Goal: Contribute content: Contribute content

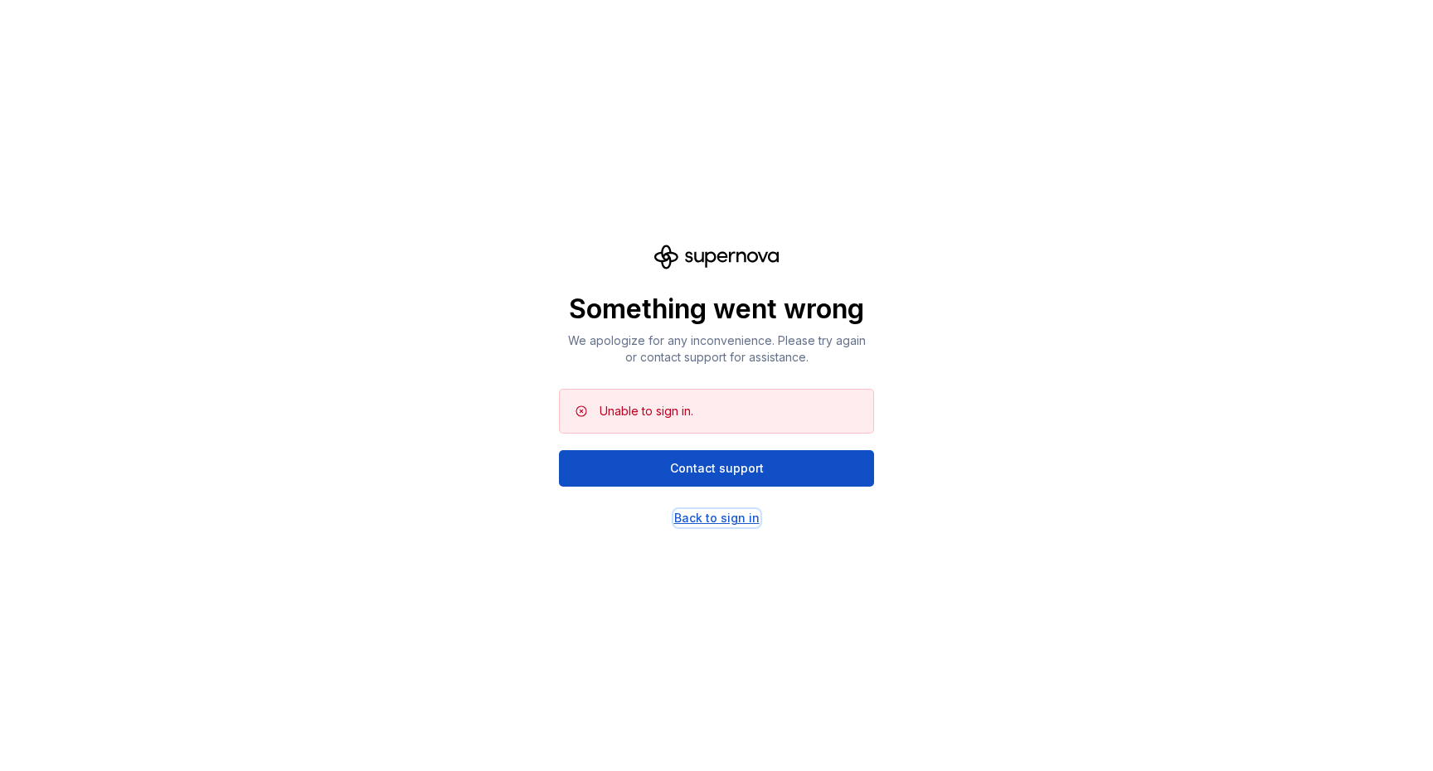
click at [718, 516] on div "Back to sign in" at bounding box center [716, 518] width 85 height 17
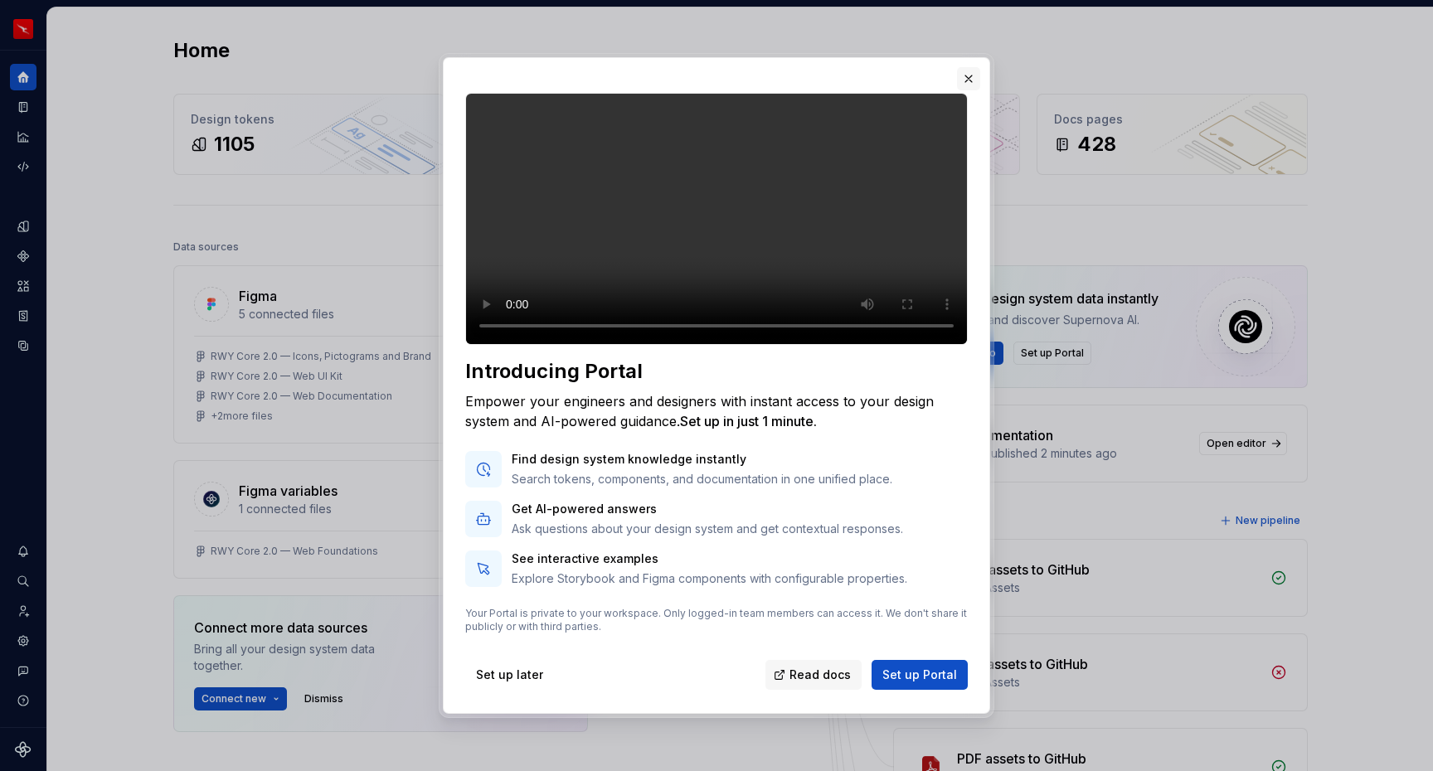
click at [966, 67] on button "button" at bounding box center [968, 78] width 23 height 23
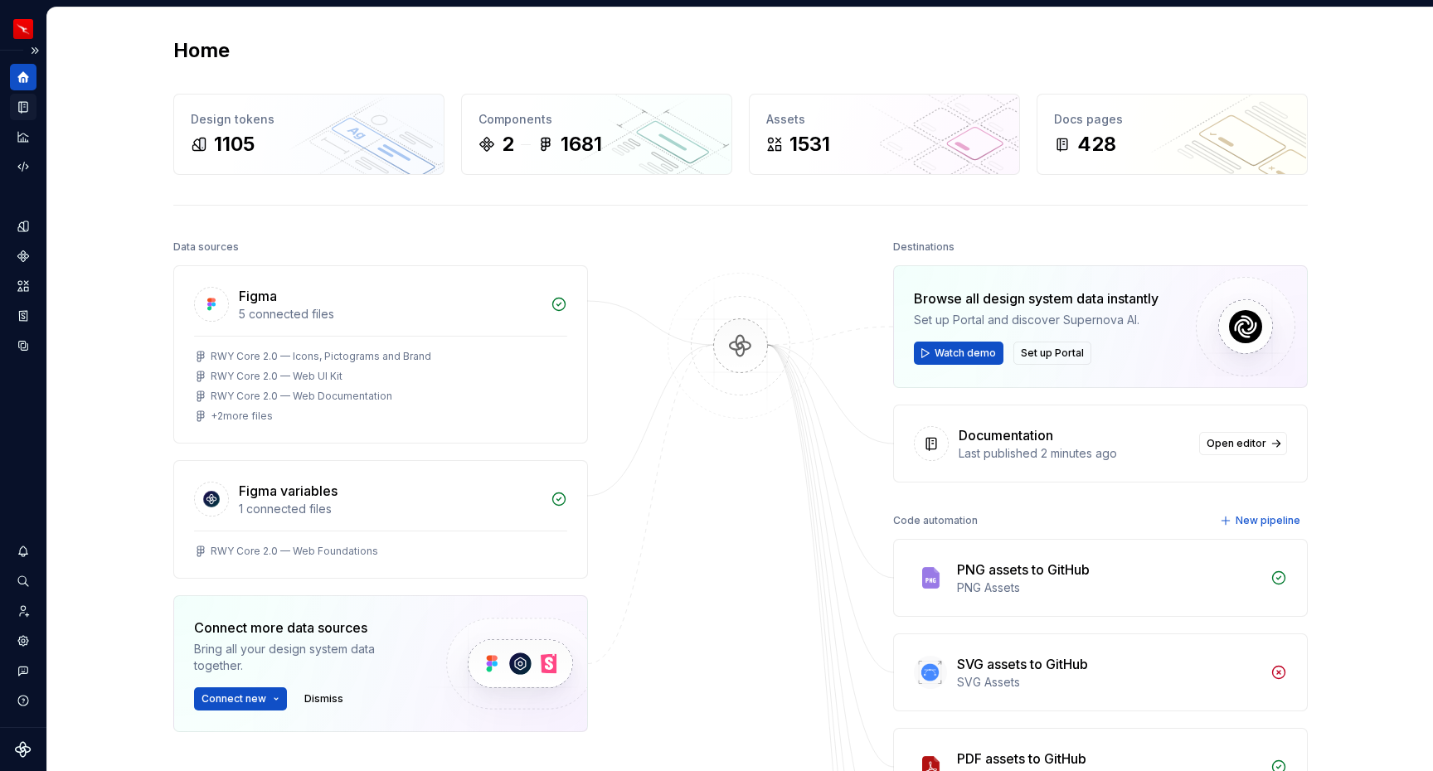
click at [29, 110] on icon "Documentation" at bounding box center [23, 107] width 15 height 15
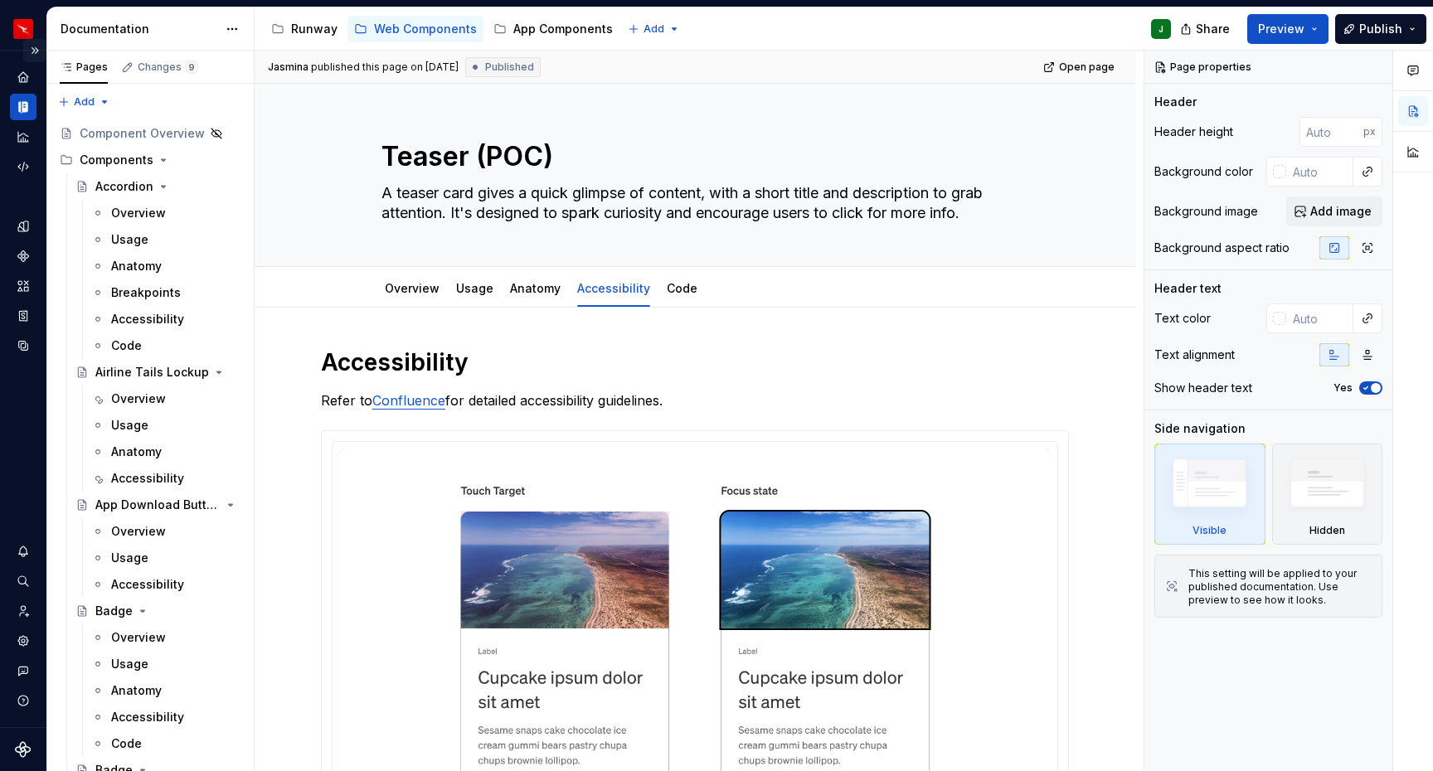
click at [34, 49] on button "Expand sidebar" at bounding box center [34, 50] width 23 height 23
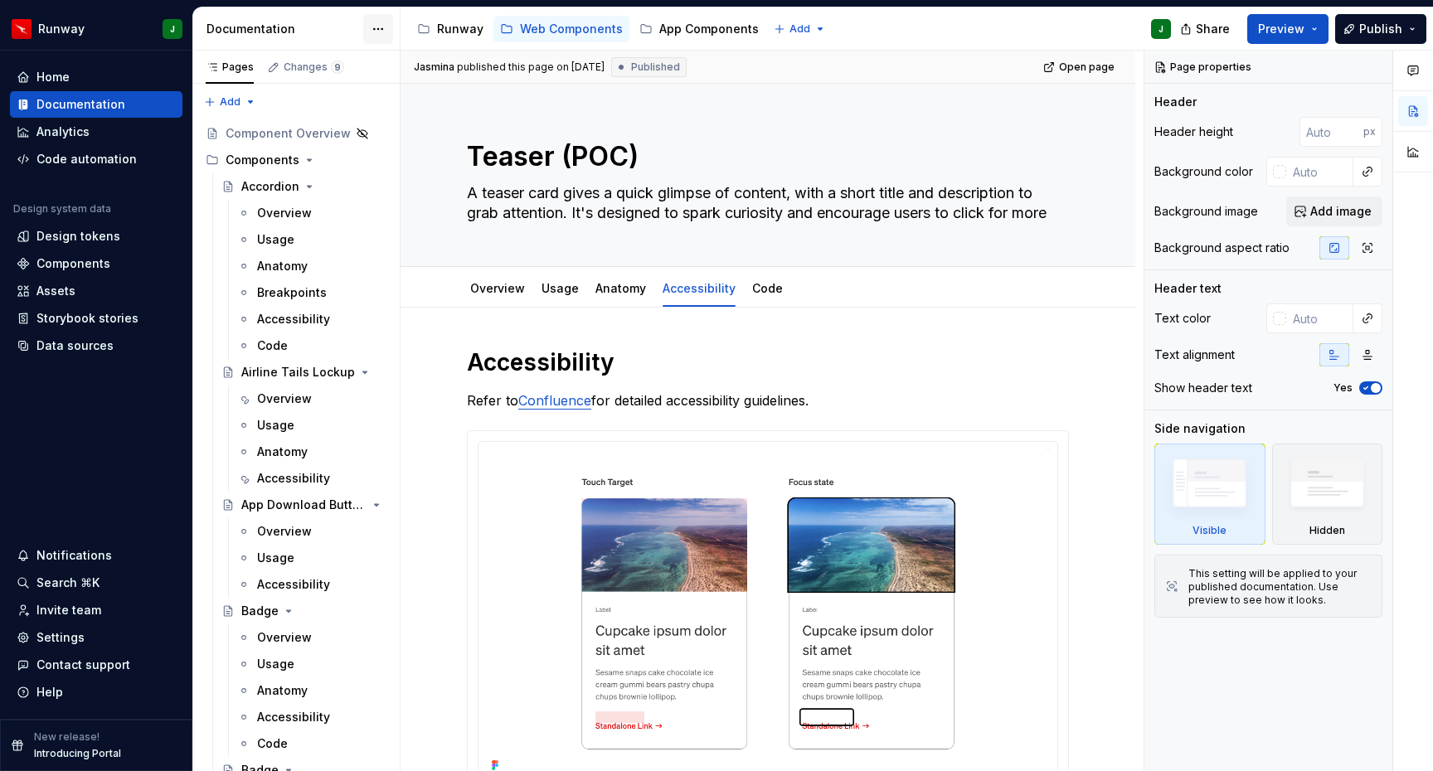
click at [374, 30] on html "Runway J Home Documentation Analytics Code automation Design system data Design…" at bounding box center [716, 385] width 1433 height 771
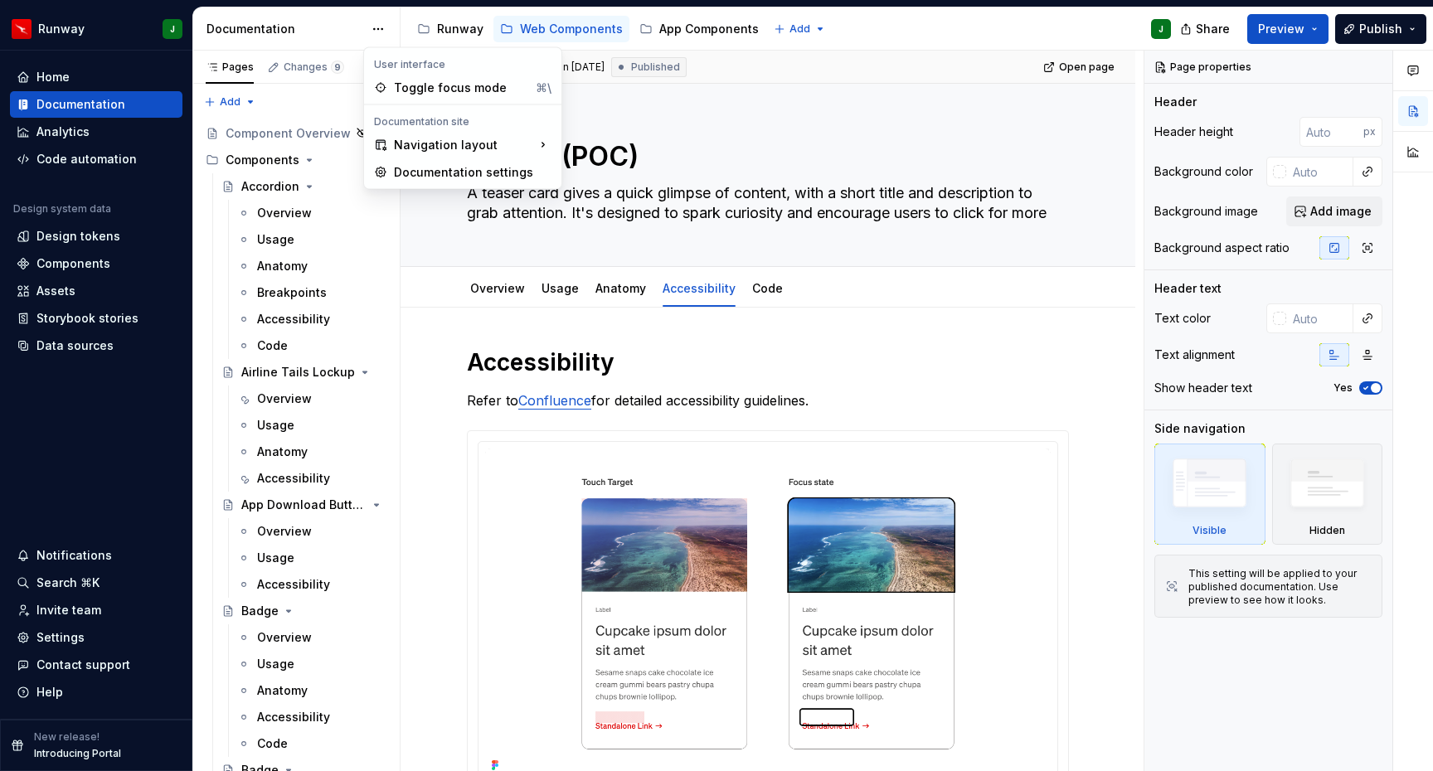
click at [381, 28] on html "Runway J Home Documentation Analytics Code automation Design system data Design…" at bounding box center [716, 385] width 1433 height 771
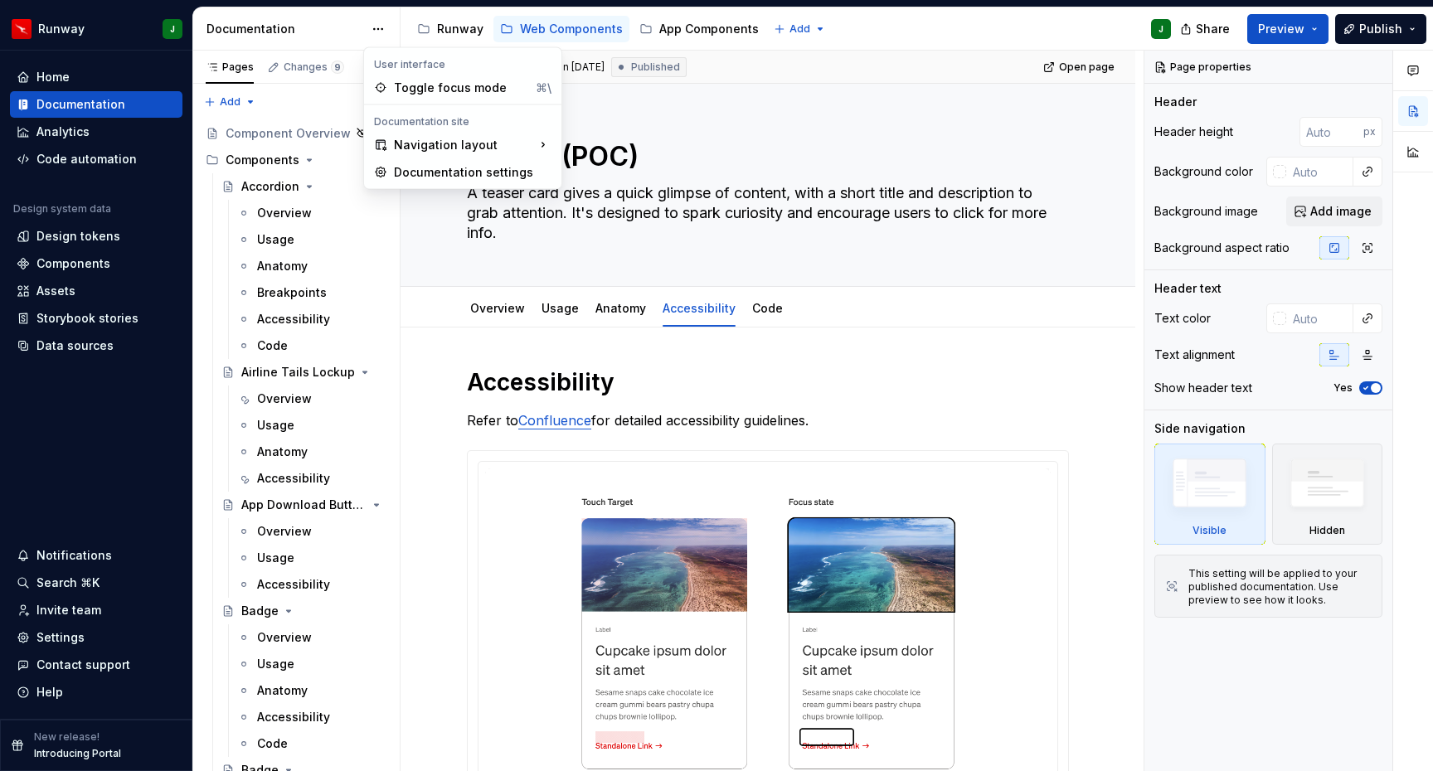
click at [381, 28] on html "Runway J Home Documentation Analytics Code automation Design system data Design…" at bounding box center [716, 385] width 1433 height 771
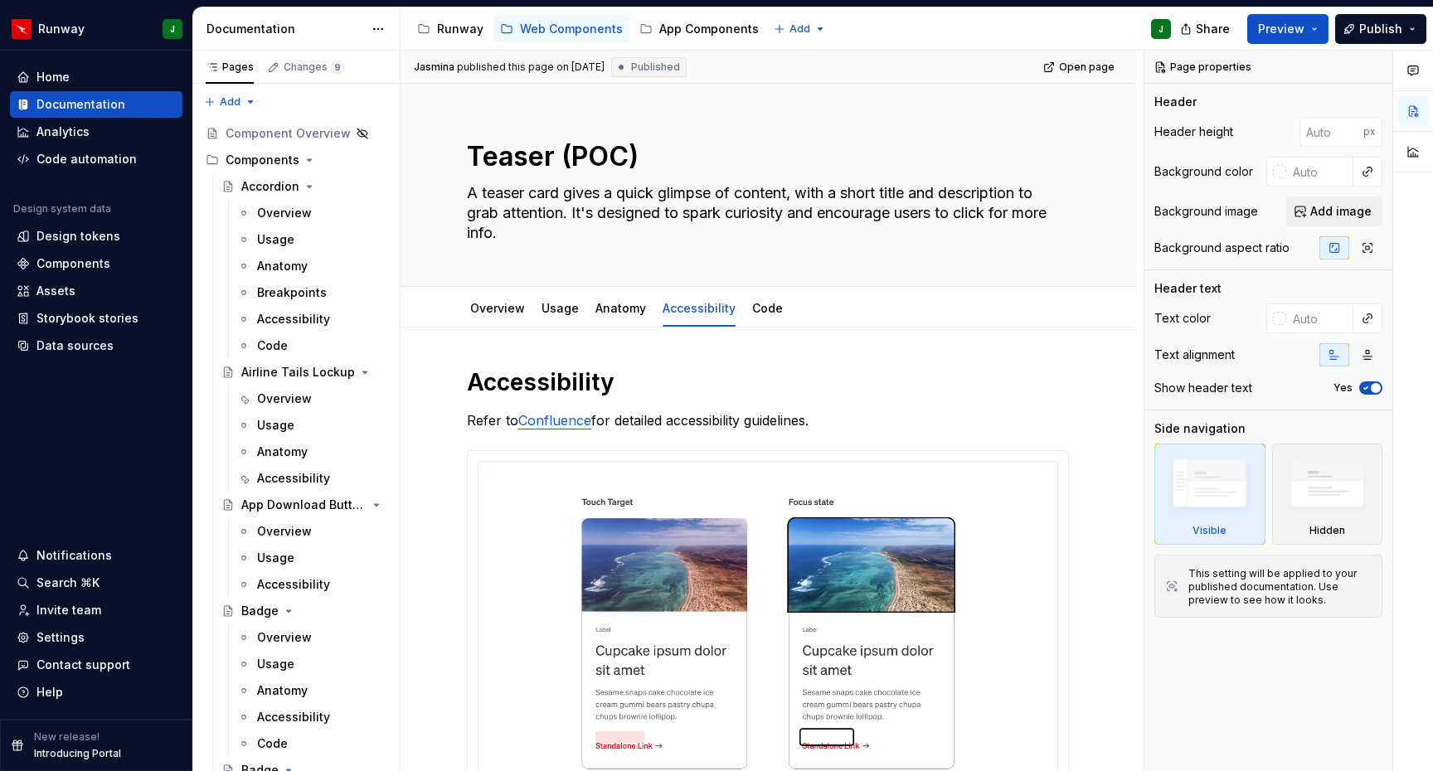
click at [101, 24] on html "Runway J Home Documentation Analytics Code automation Design system data Design…" at bounding box center [716, 385] width 1433 height 771
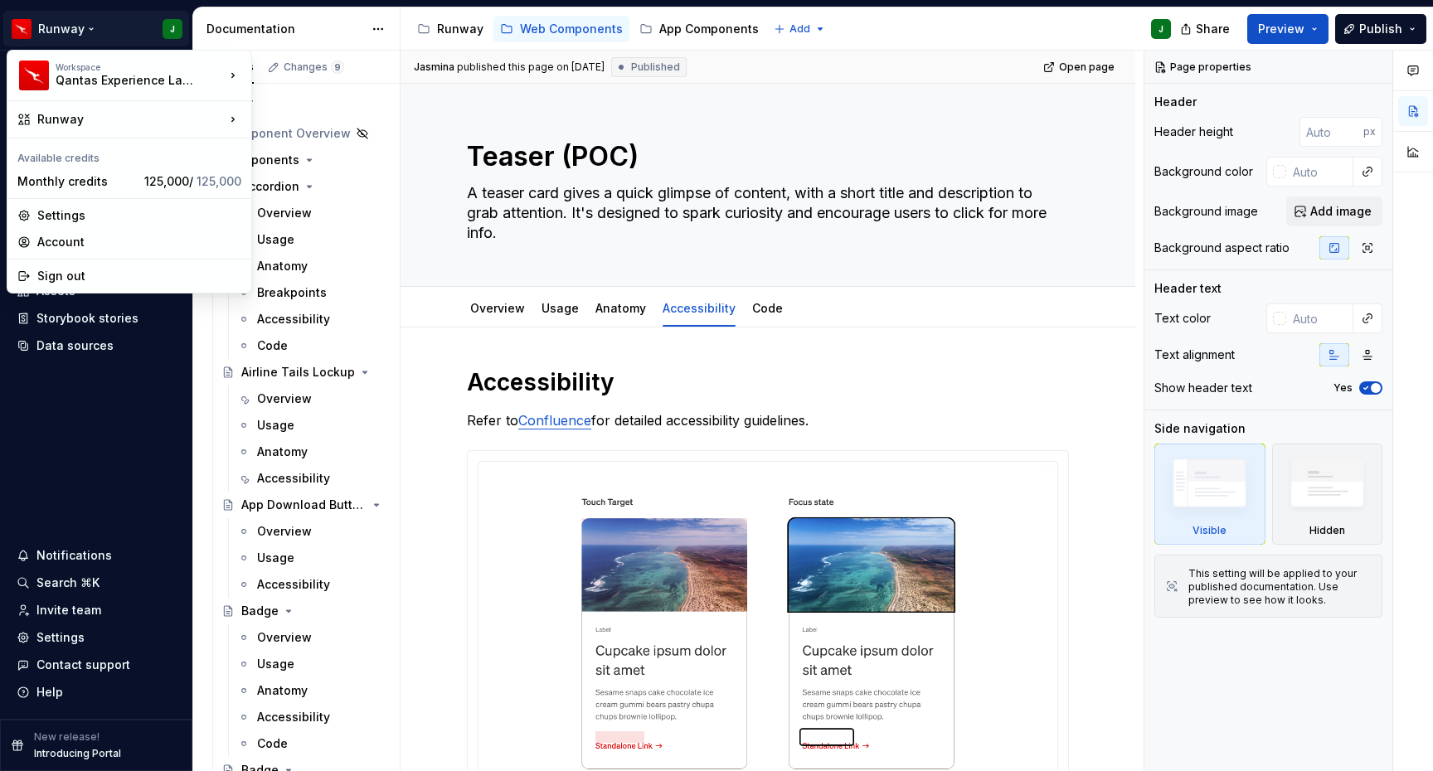
click at [28, 27] on html "Runway J Home Documentation Analytics Code automation Design system data Design…" at bounding box center [716, 385] width 1433 height 771
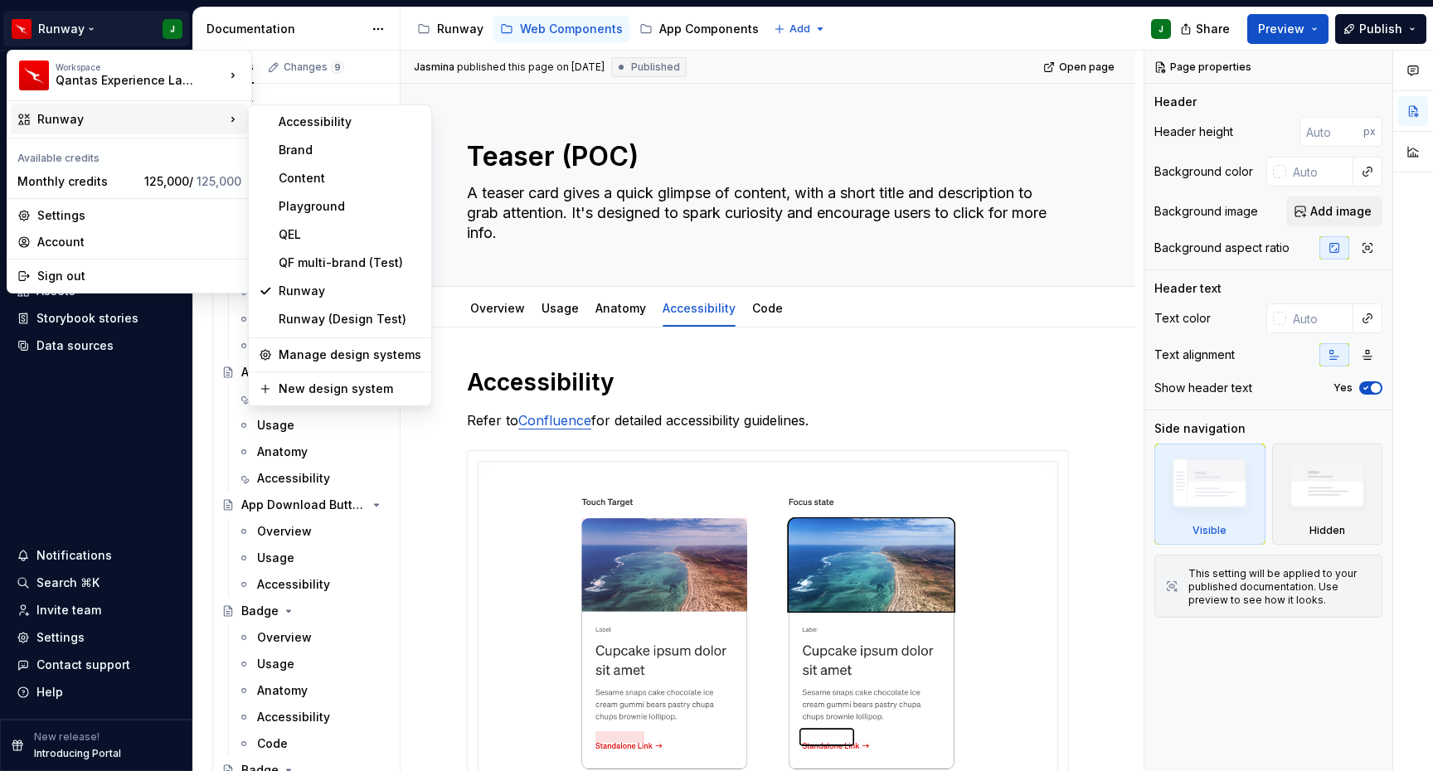
click at [231, 119] on icon at bounding box center [233, 119] width 17 height 17
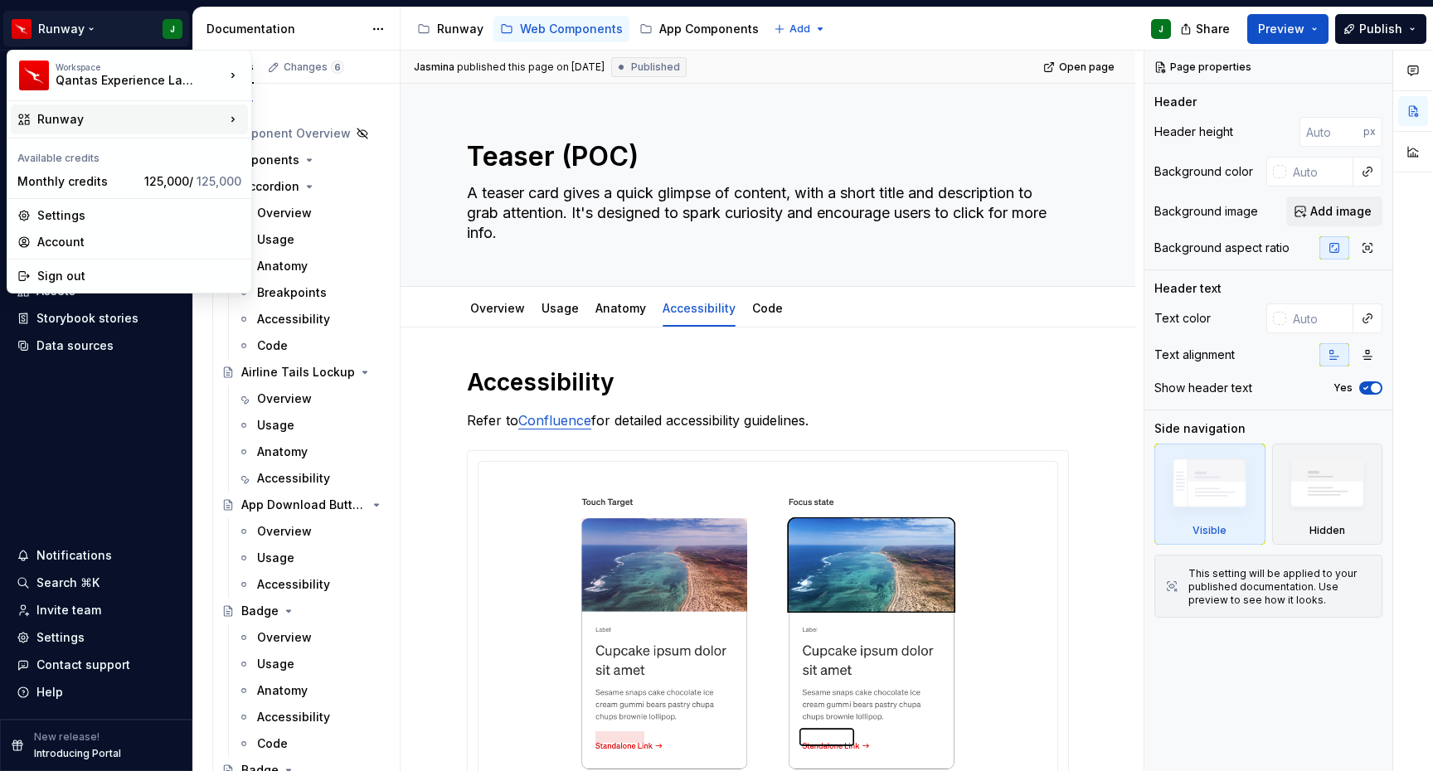
click at [228, 126] on icon at bounding box center [233, 119] width 17 height 17
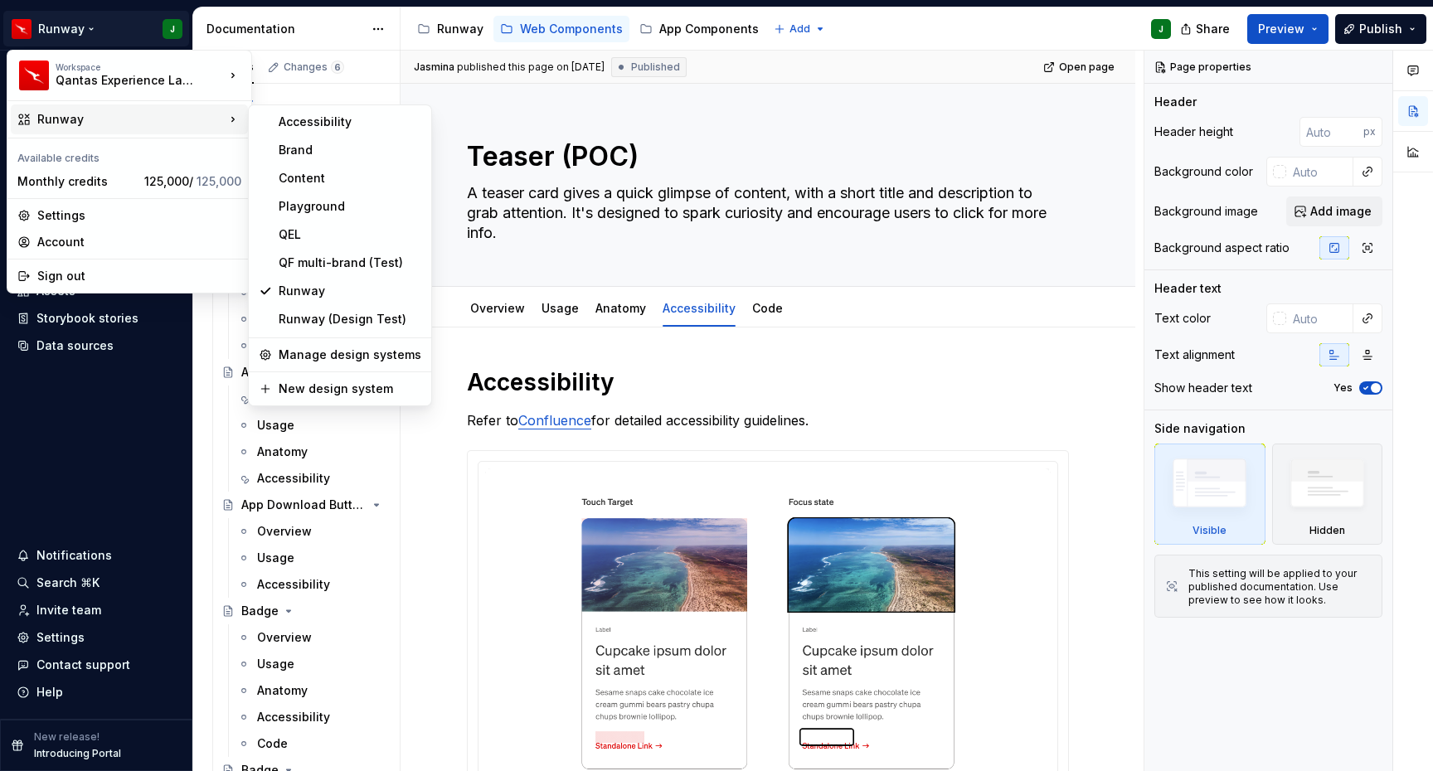
click at [238, 120] on icon at bounding box center [233, 119] width 17 height 17
click at [808, 370] on html "Runway J Home Documentation Analytics Code automation Design system data Design…" at bounding box center [716, 385] width 1433 height 771
click at [808, 370] on h1 "Accessibility" at bounding box center [768, 382] width 602 height 30
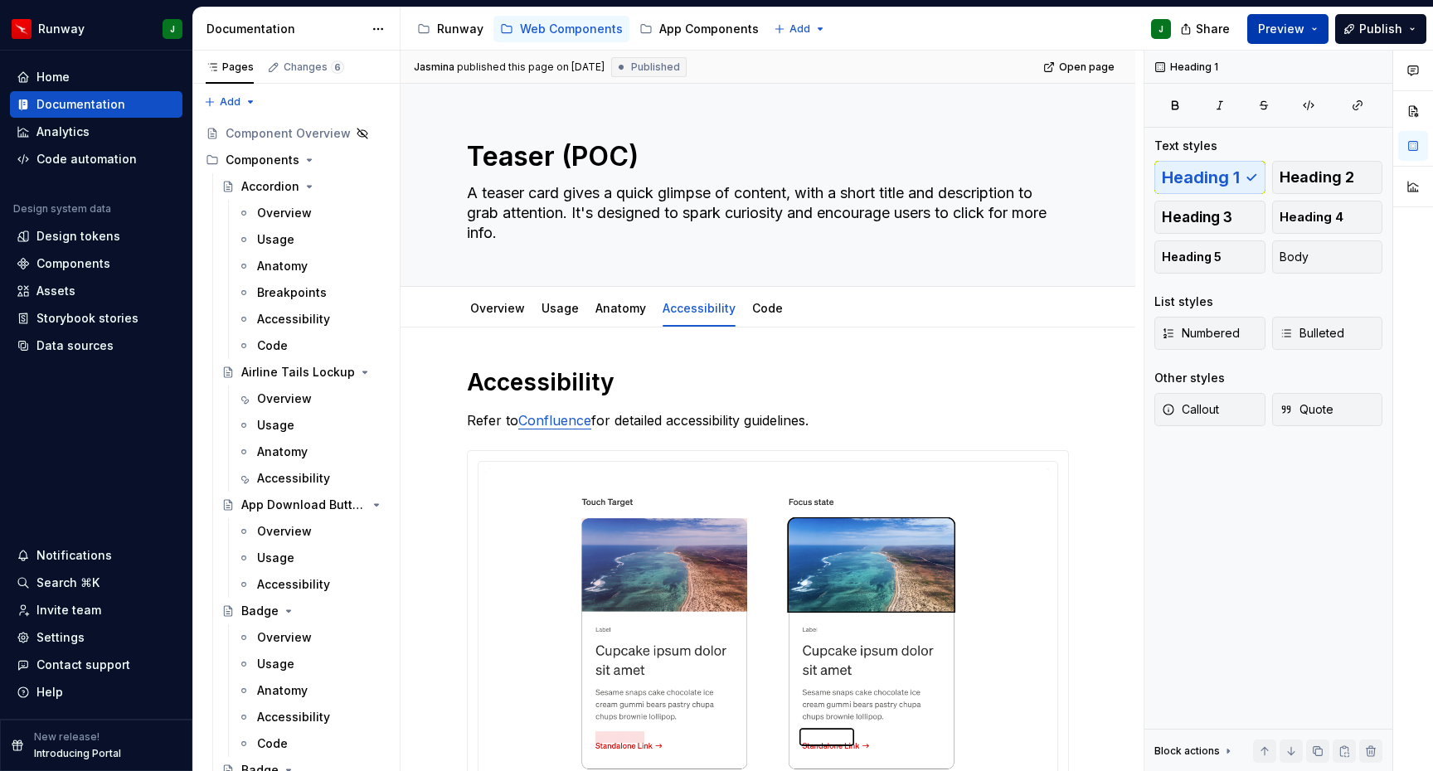
click at [1299, 32] on span "Preview" at bounding box center [1281, 29] width 46 height 17
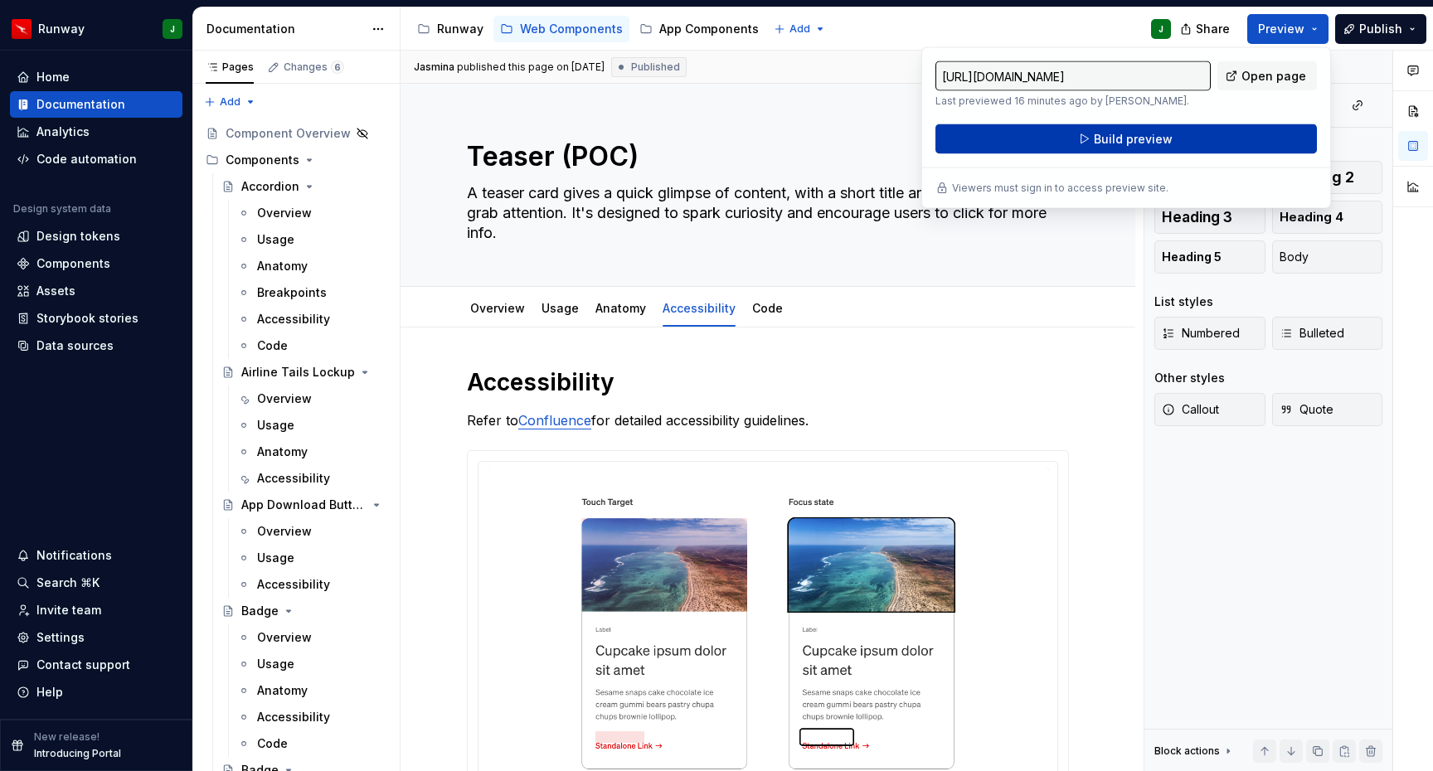
click at [1142, 138] on span "Build preview" at bounding box center [1133, 139] width 79 height 17
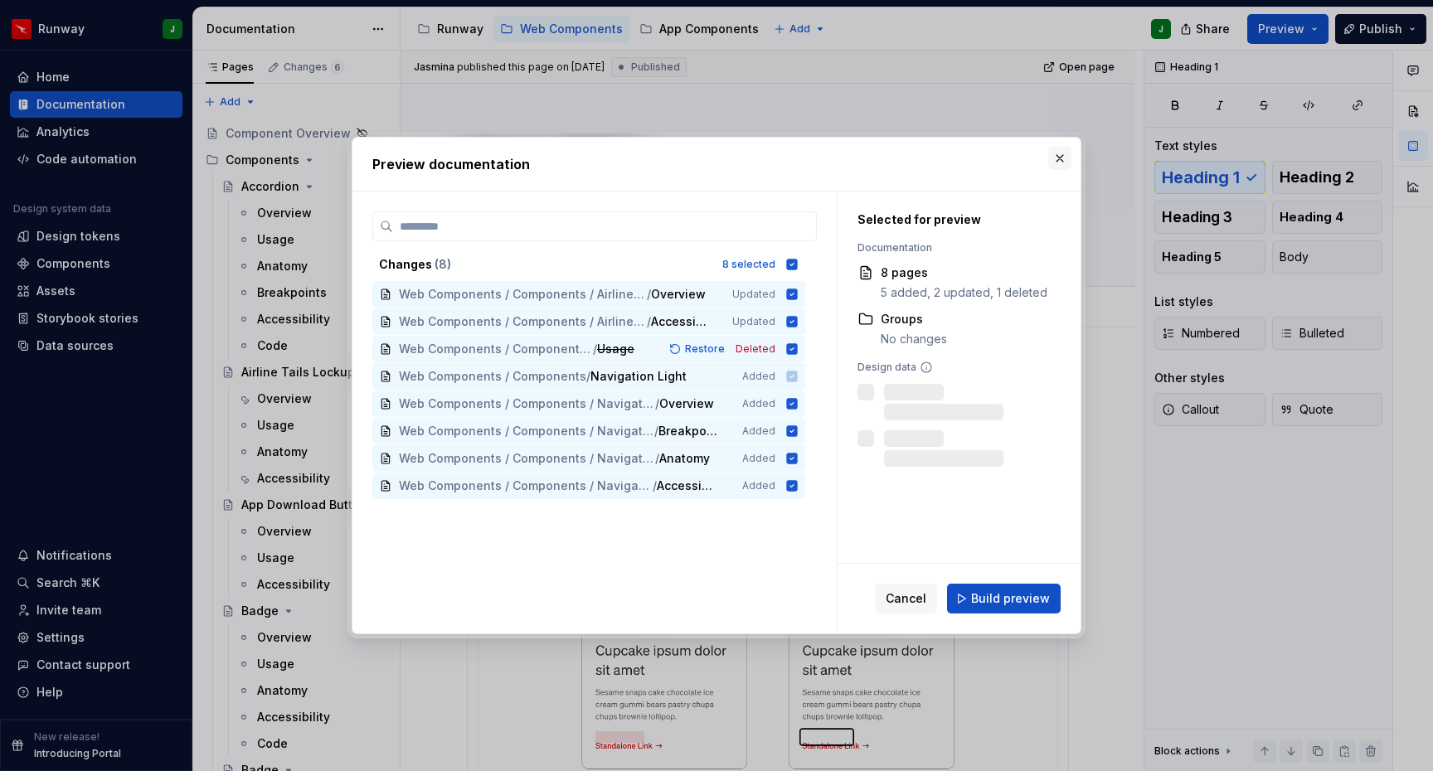
click at [1056, 158] on button "button" at bounding box center [1059, 158] width 23 height 23
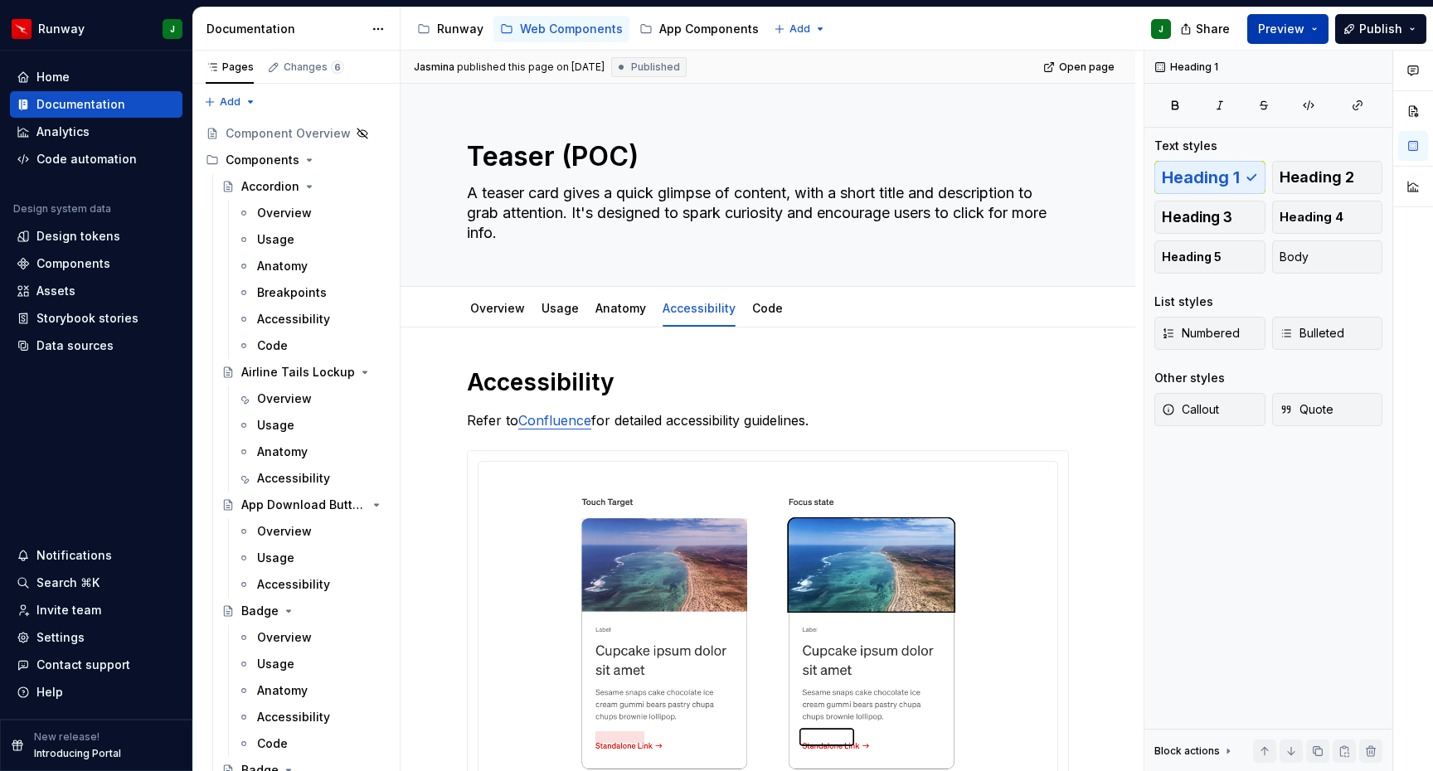
click at [1308, 36] on button "Preview" at bounding box center [1287, 29] width 81 height 30
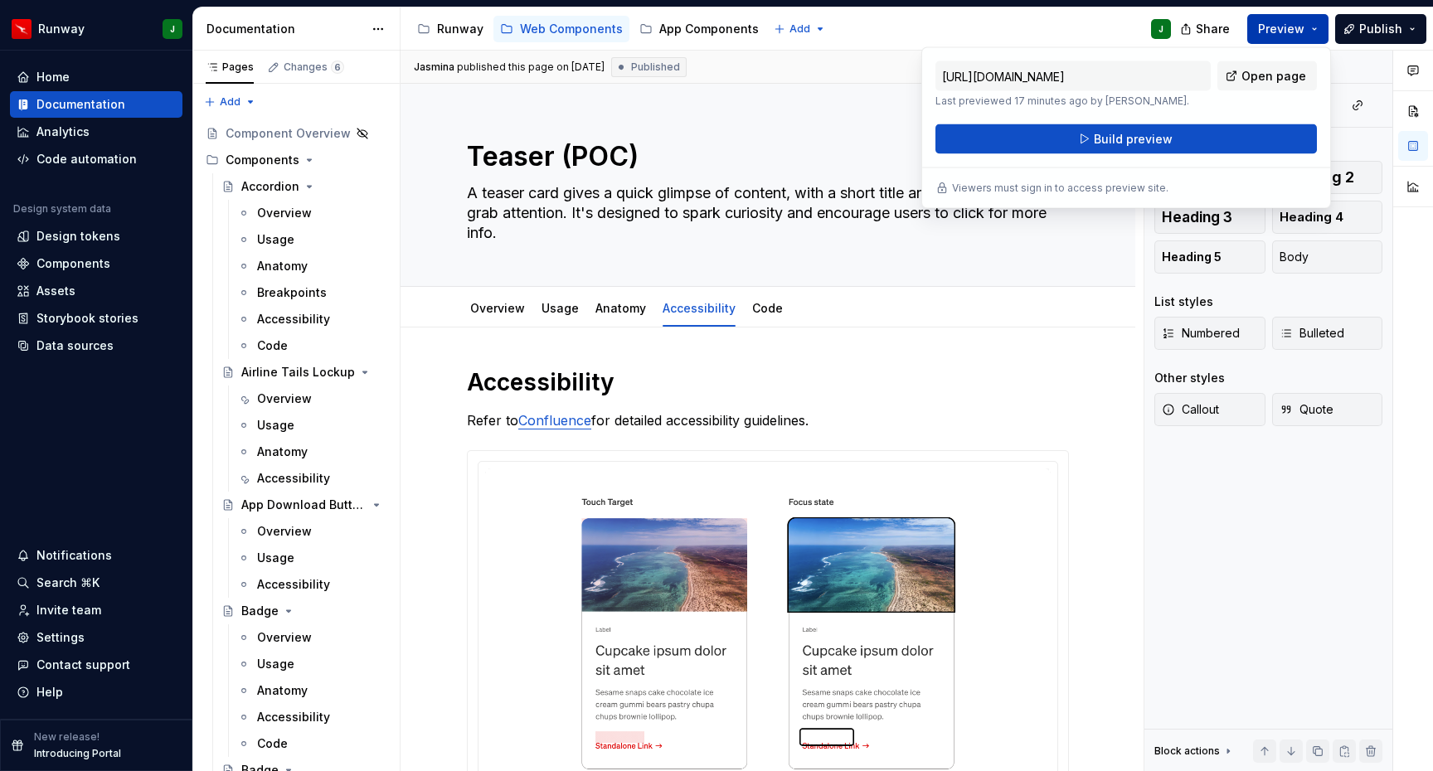
click at [1318, 33] on button "Preview" at bounding box center [1287, 29] width 81 height 30
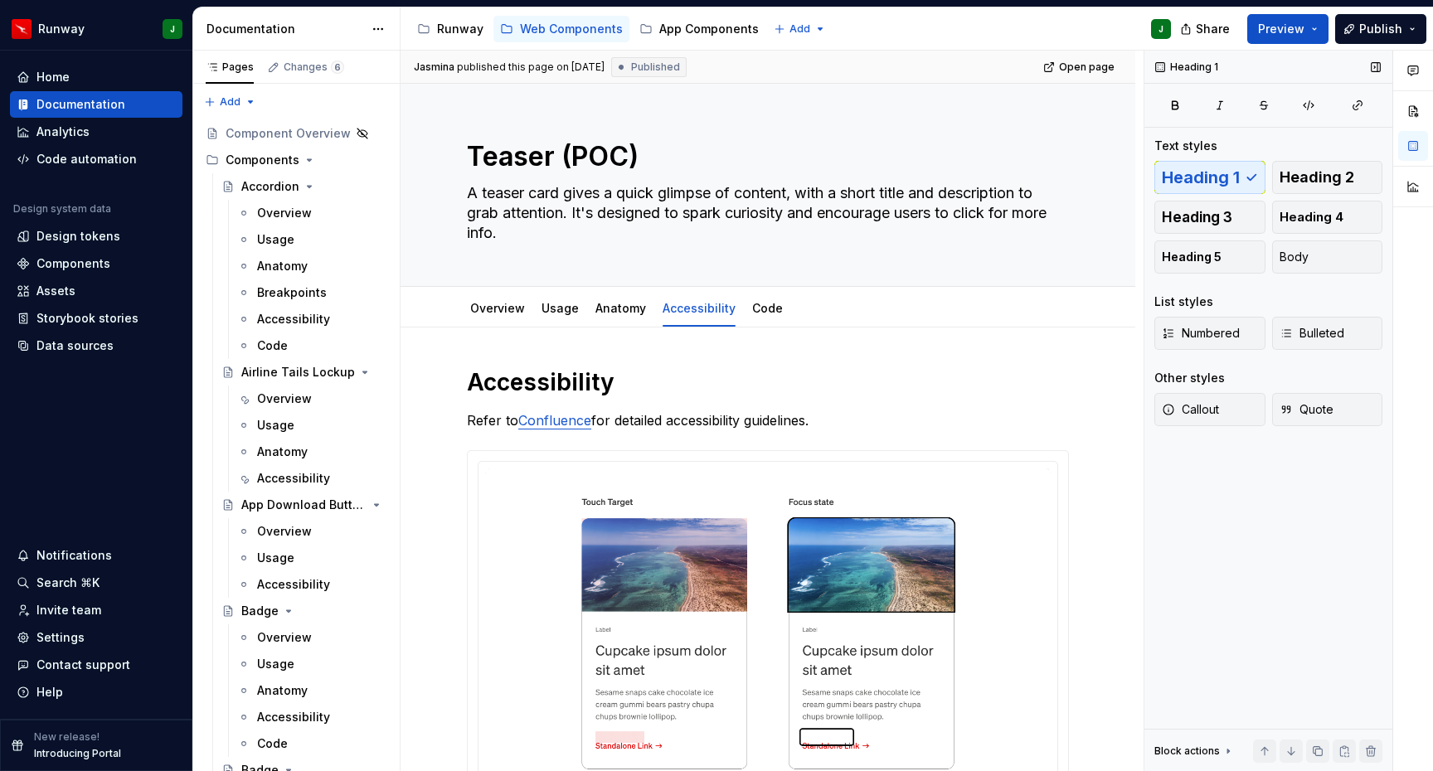
click at [1273, 74] on div "Heading 1" at bounding box center [1268, 67] width 248 height 33
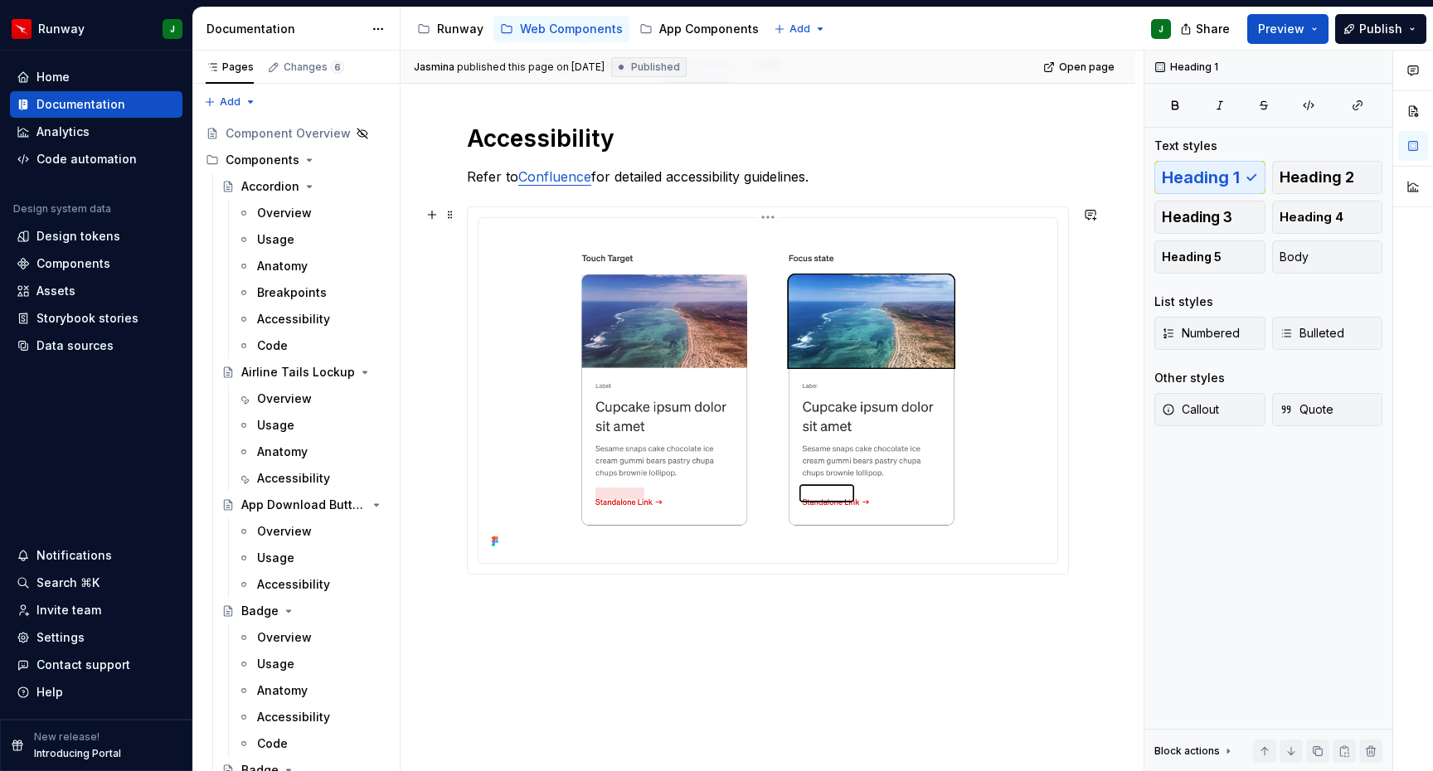
scroll to position [240, 0]
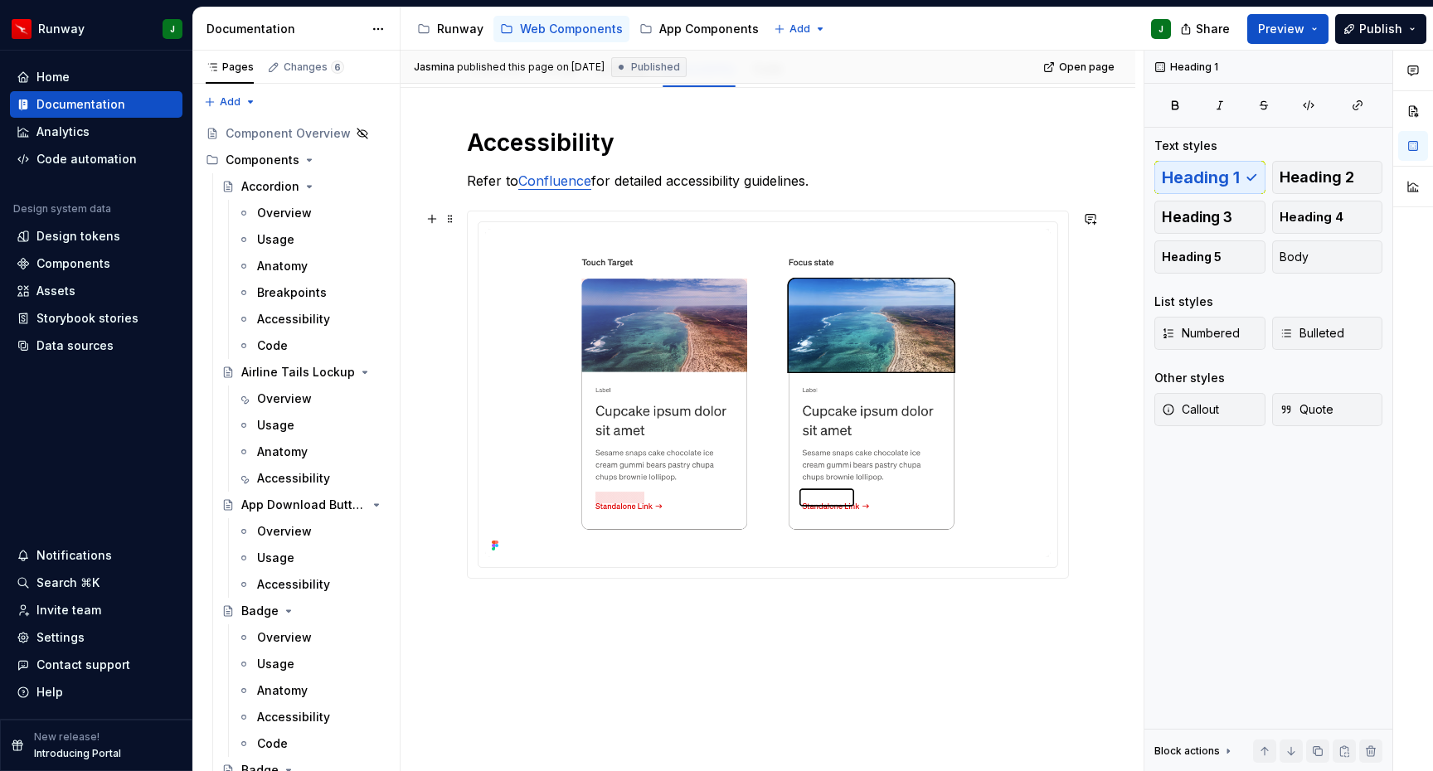
click at [480, 214] on div at bounding box center [768, 394] width 600 height 366
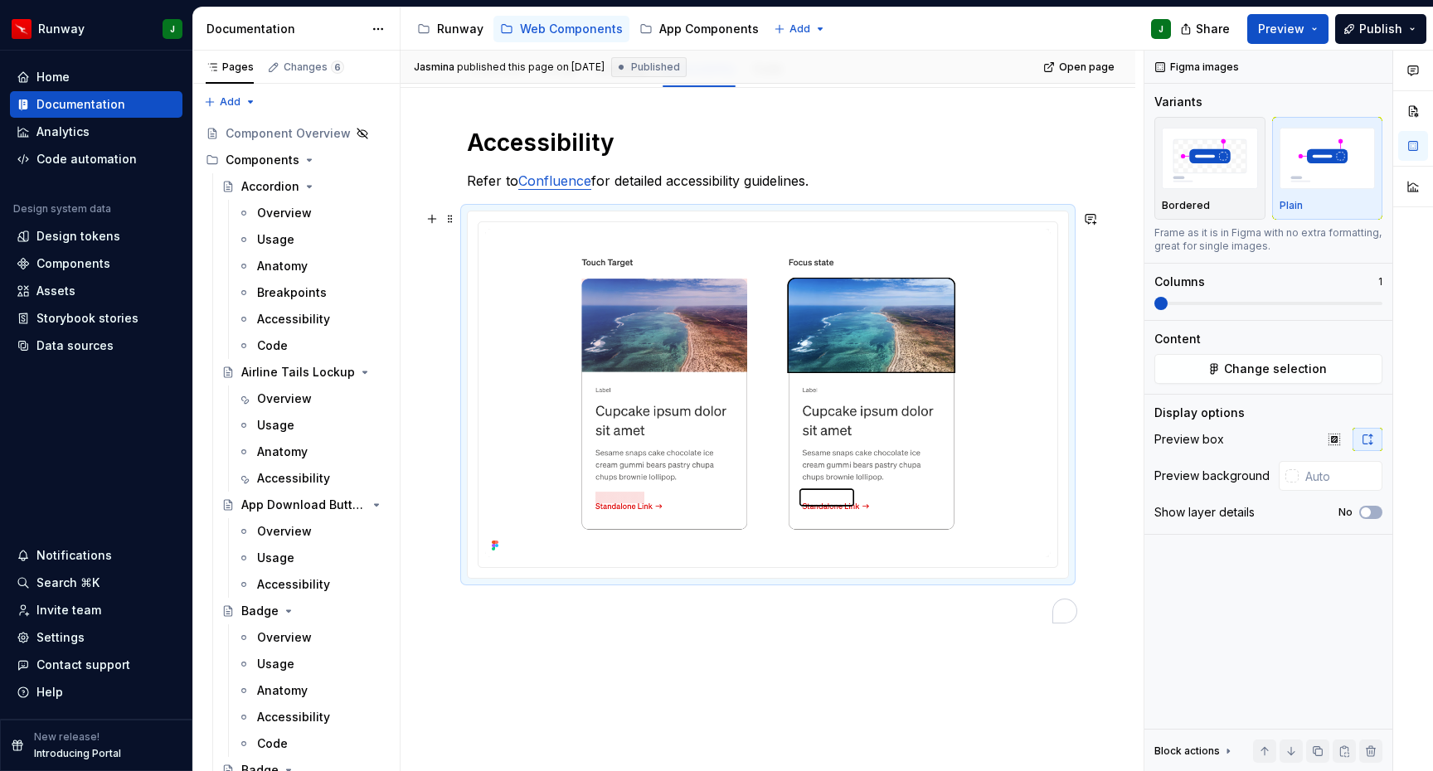
click at [444, 251] on div "Accessibility Refer to Confluence for detailed accessibility guidelines." at bounding box center [767, 479] width 735 height 782
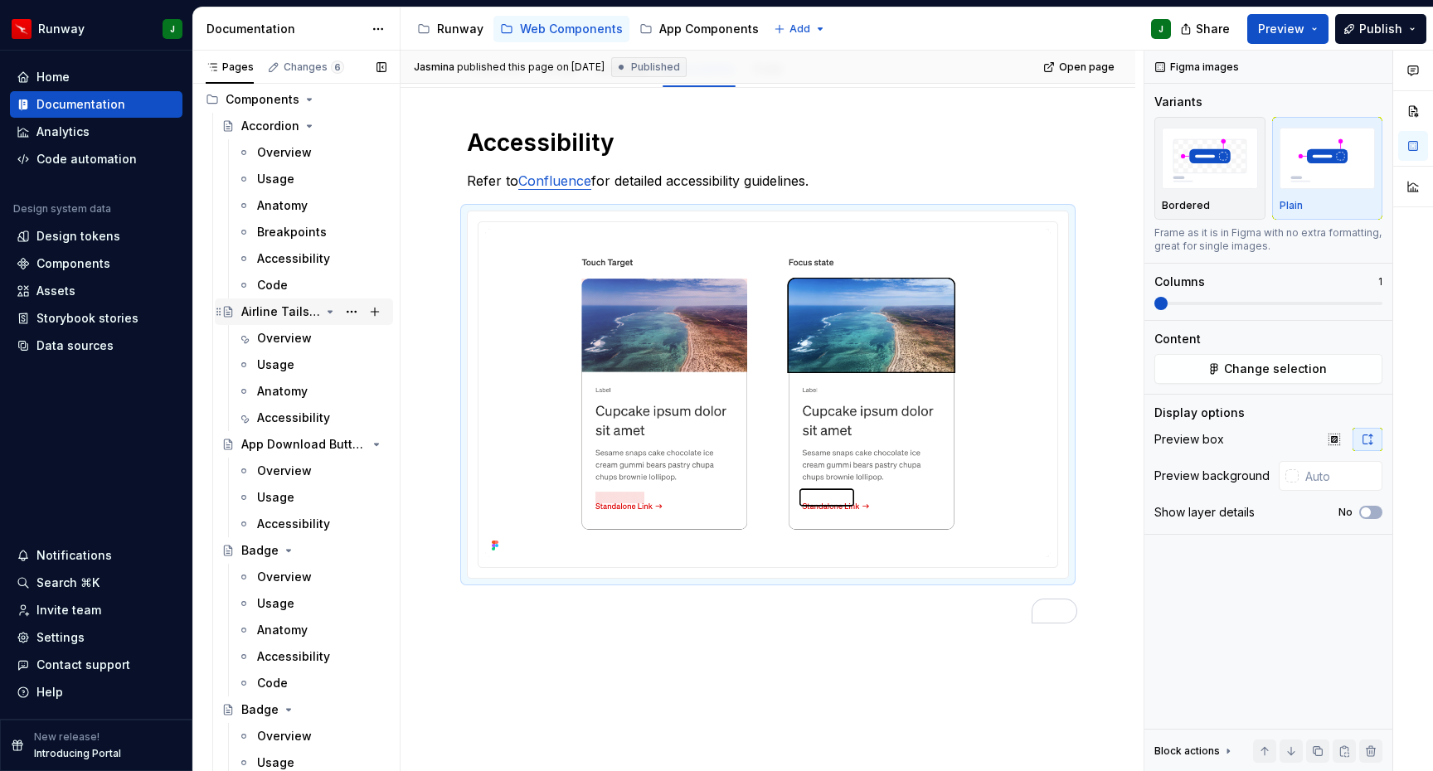
scroll to position [0, 0]
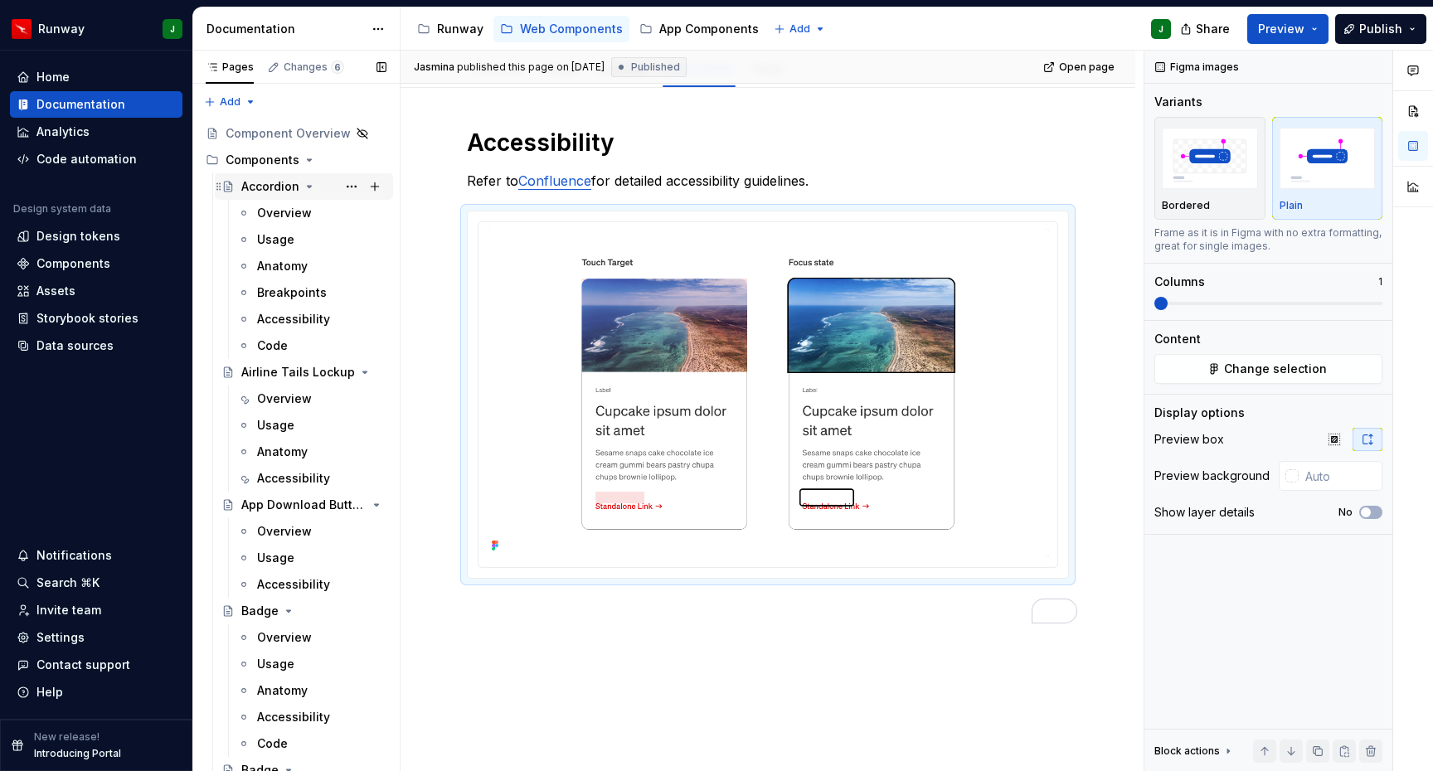
click at [307, 188] on icon "Page tree" at bounding box center [309, 186] width 13 height 13
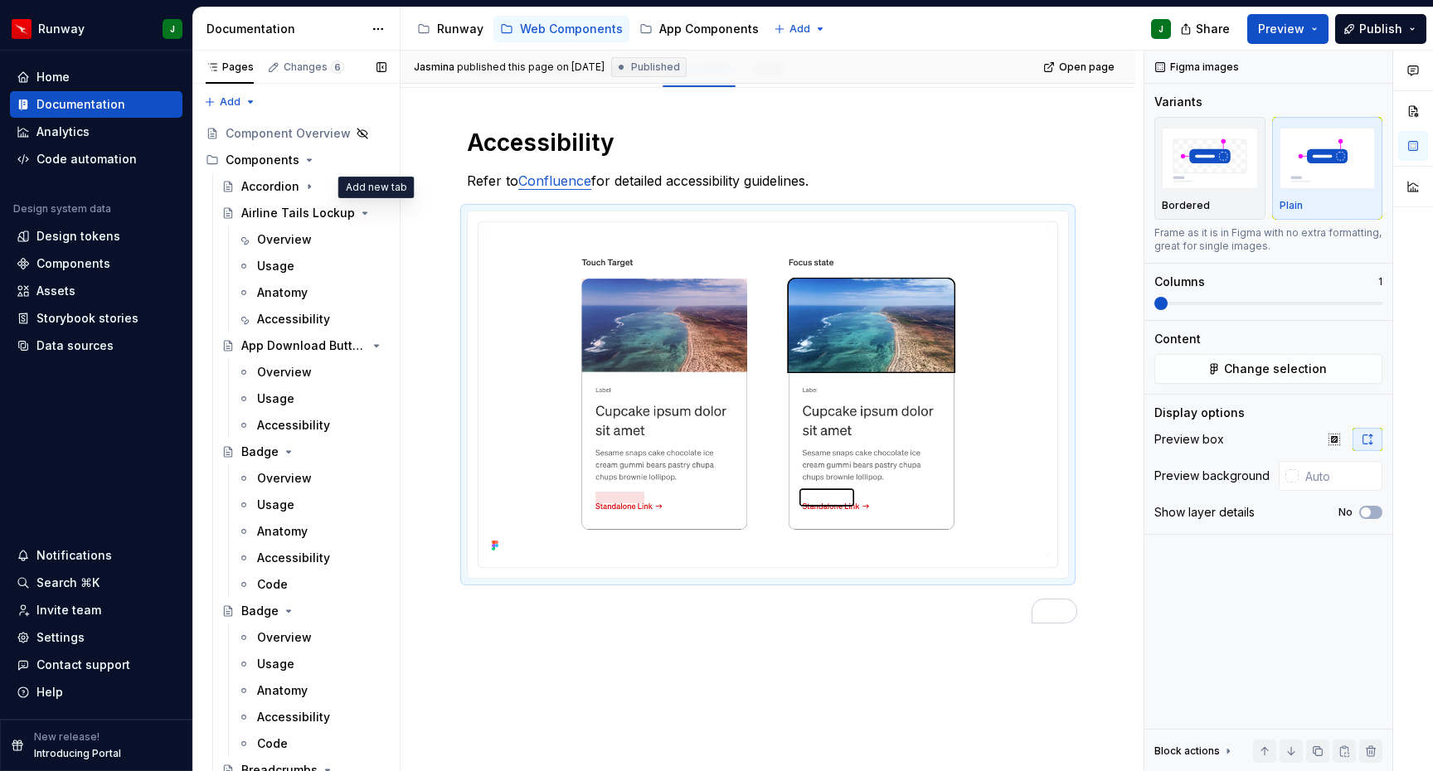
click at [0, 0] on button "Page tree" at bounding box center [0, 0] width 0 height 0
click at [332, 213] on div "Pages Changes 6 Add Accessibility guide for tree Page tree. Navigate the tree w…" at bounding box center [295, 415] width 207 height 728
click at [330, 215] on icon "Page tree" at bounding box center [329, 212] width 13 height 13
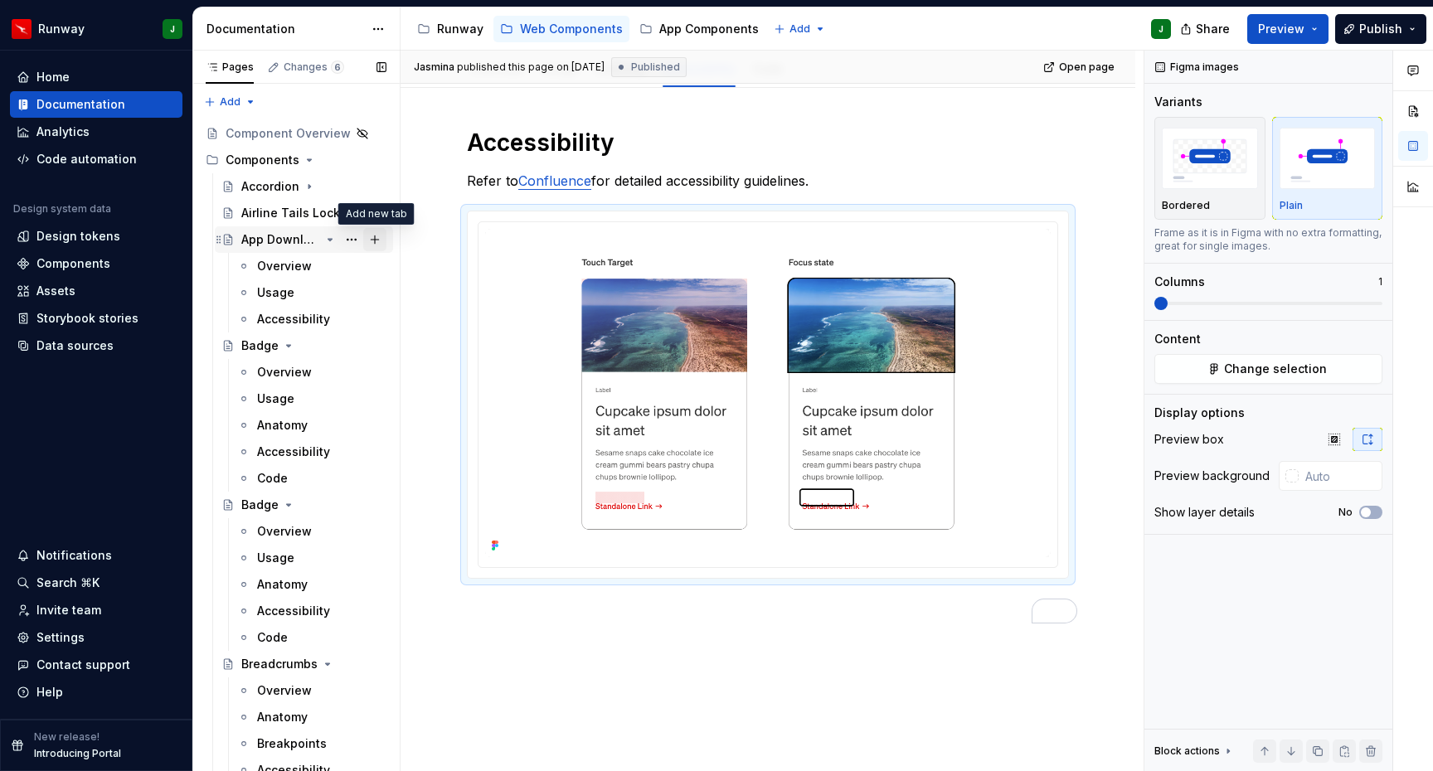
click at [375, 240] on button "Page tree" at bounding box center [374, 239] width 23 height 23
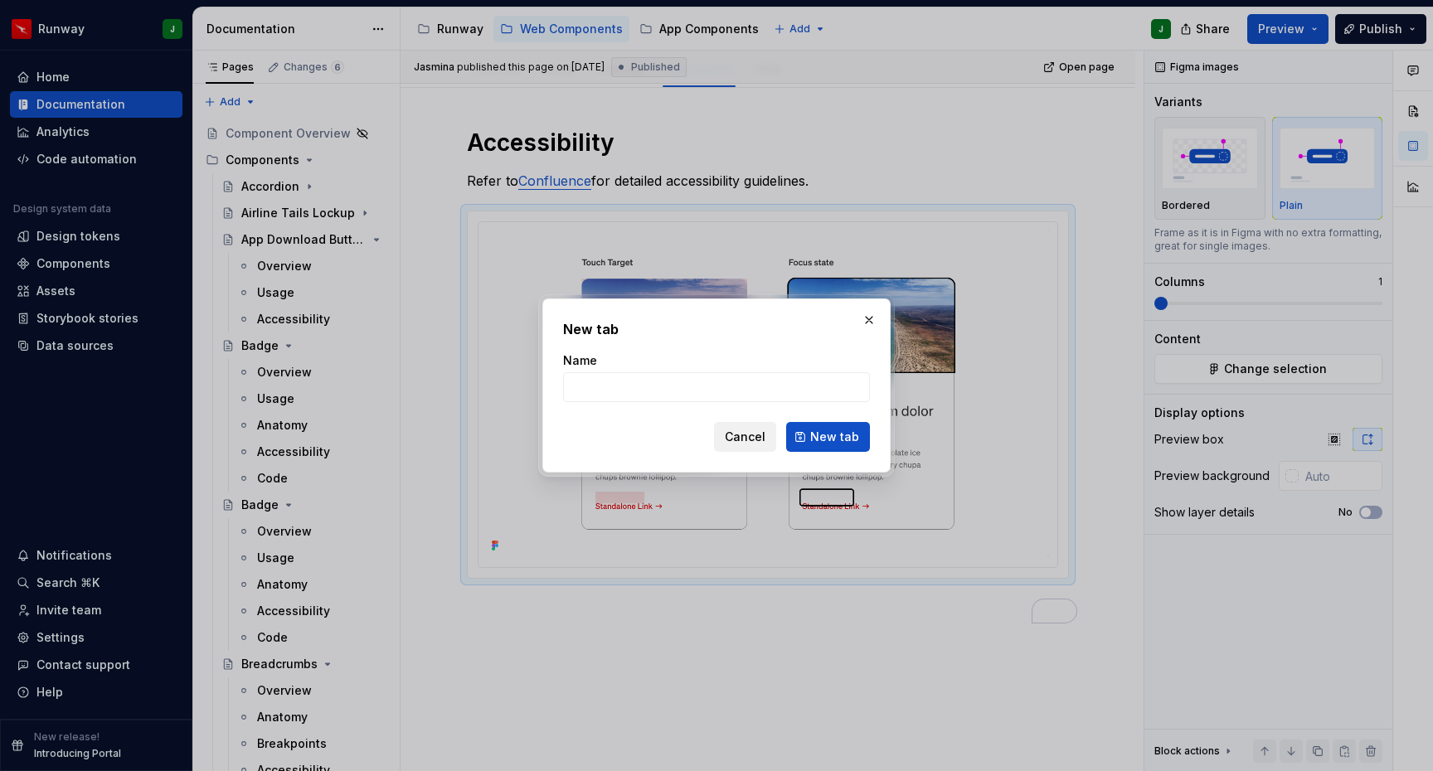
click at [731, 441] on span "Cancel" at bounding box center [745, 437] width 41 height 17
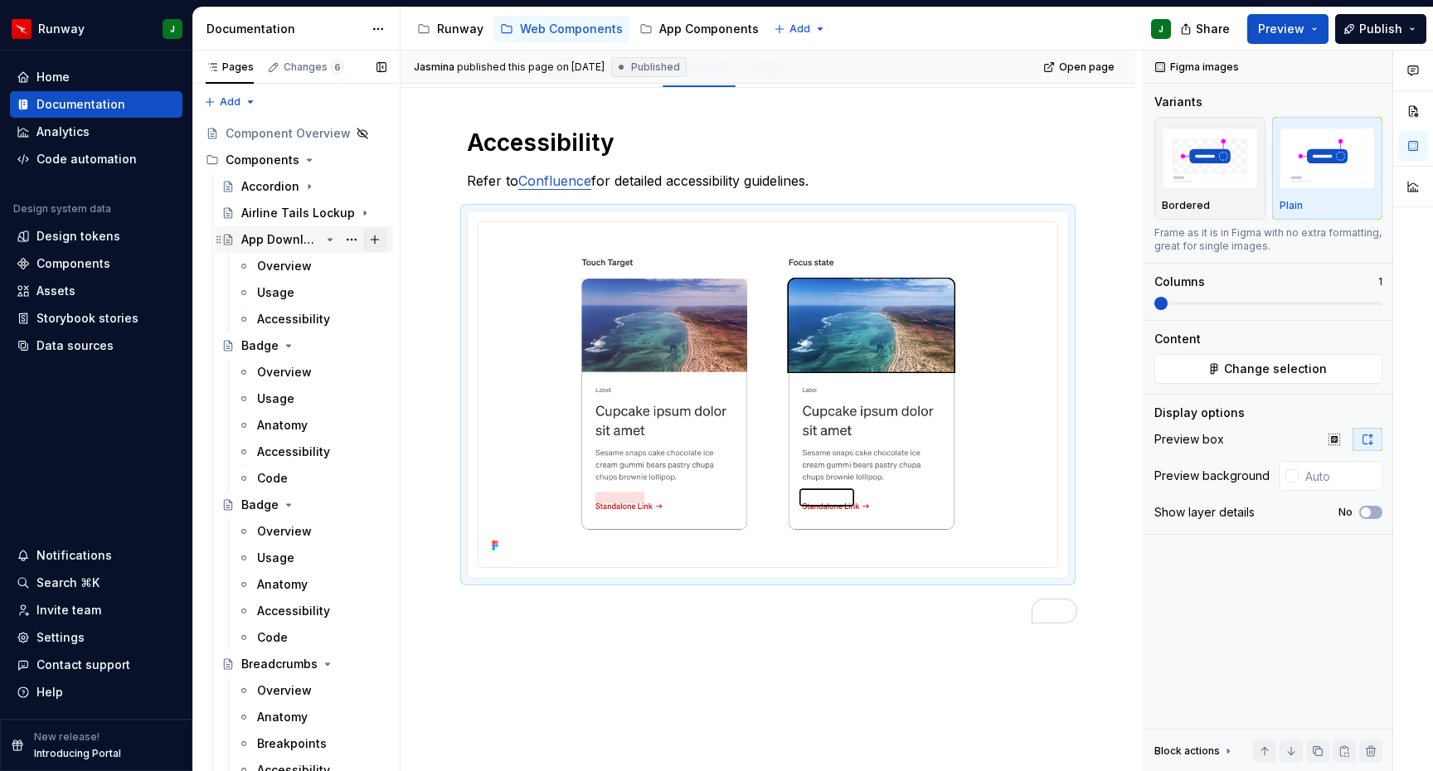
click at [380, 238] on button "Page tree" at bounding box center [374, 239] width 23 height 23
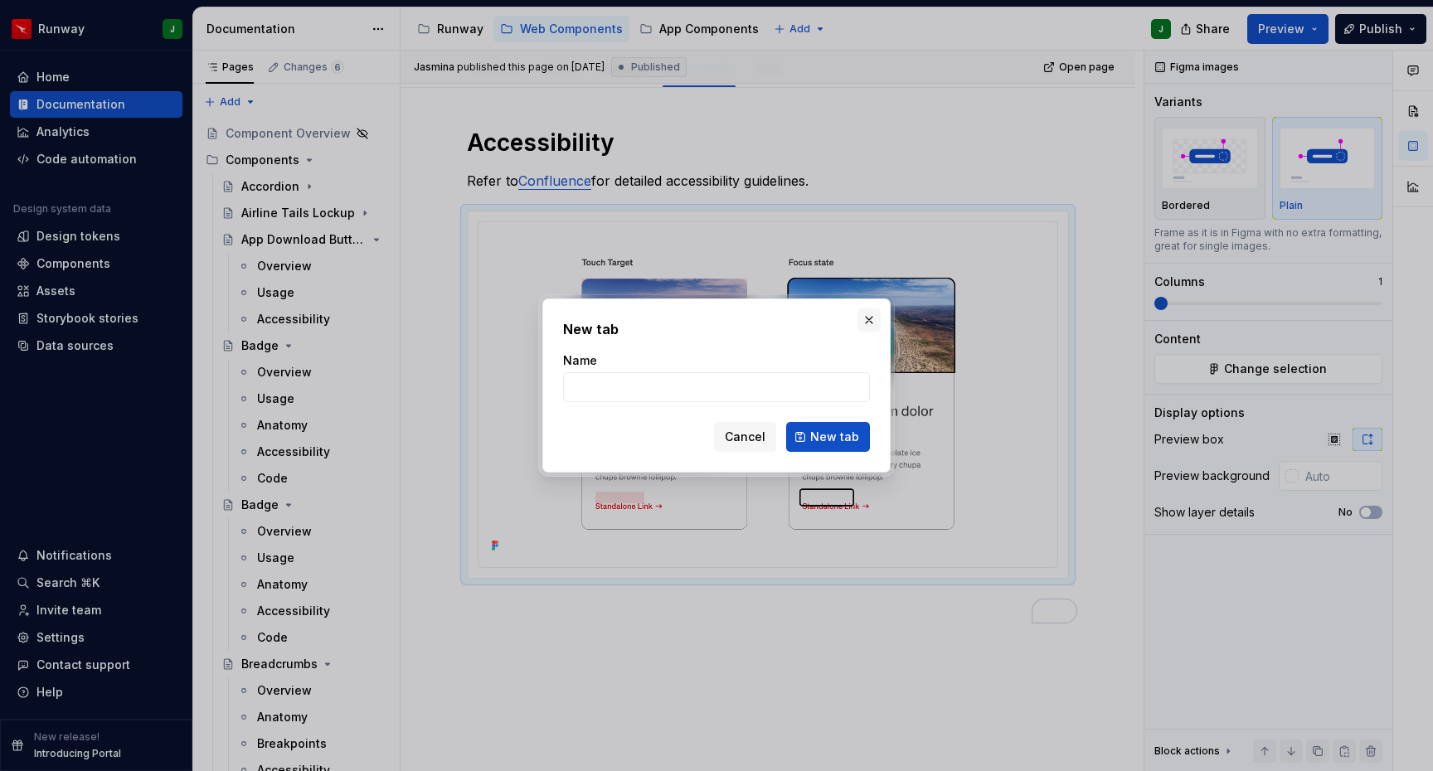
click at [866, 323] on button "button" at bounding box center [868, 319] width 23 height 23
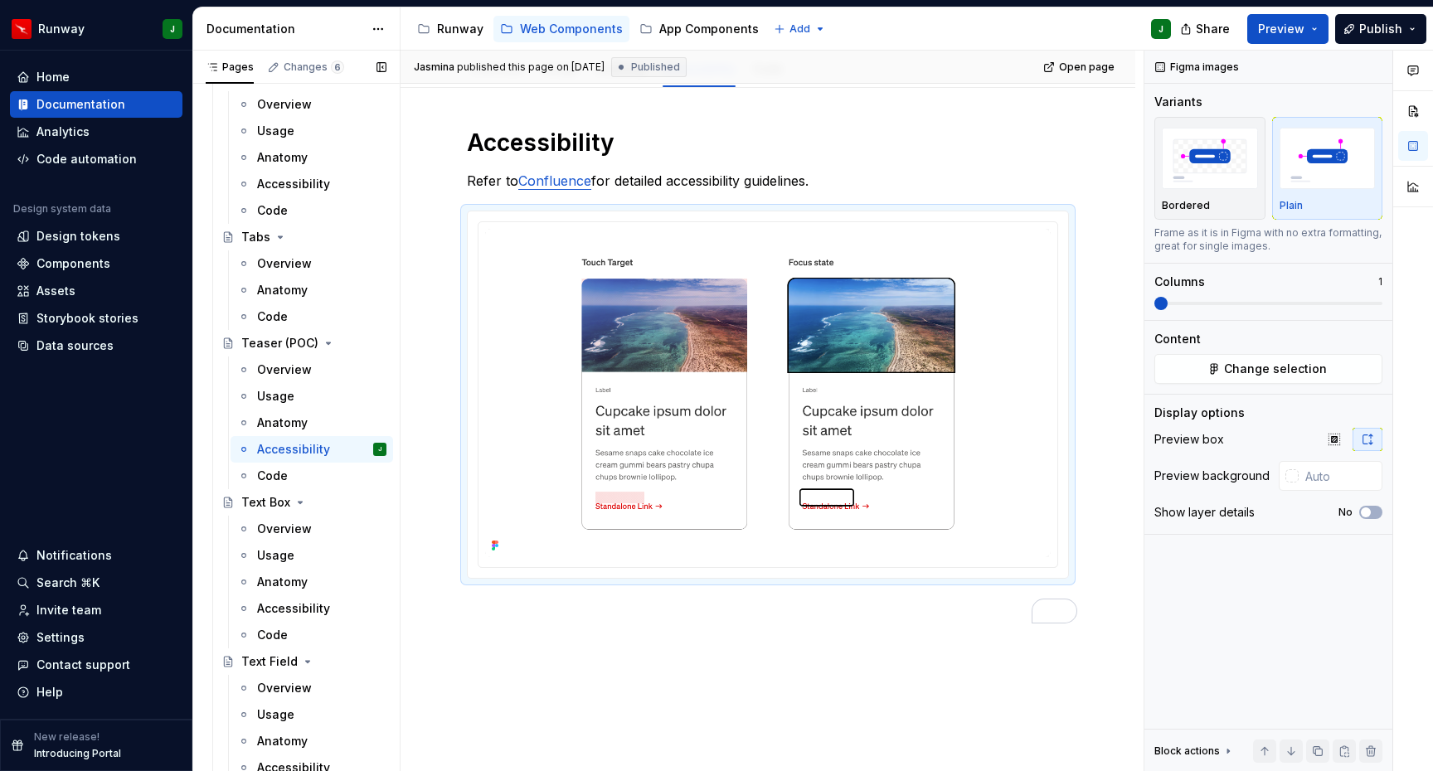
scroll to position [2658, 0]
click at [265, 335] on div "Teaser (POC)" at bounding box center [279, 341] width 77 height 17
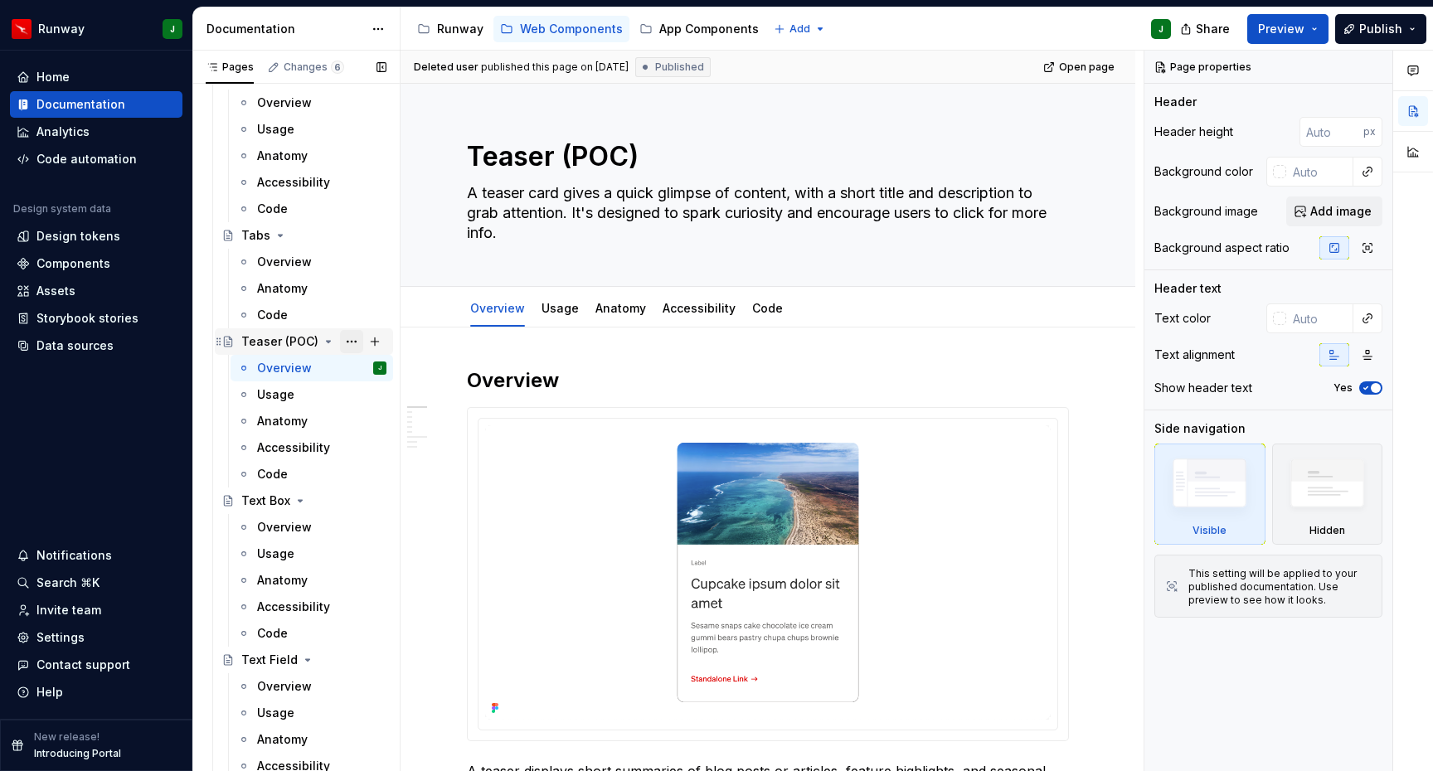
click at [357, 342] on button "Page tree" at bounding box center [351, 341] width 23 height 23
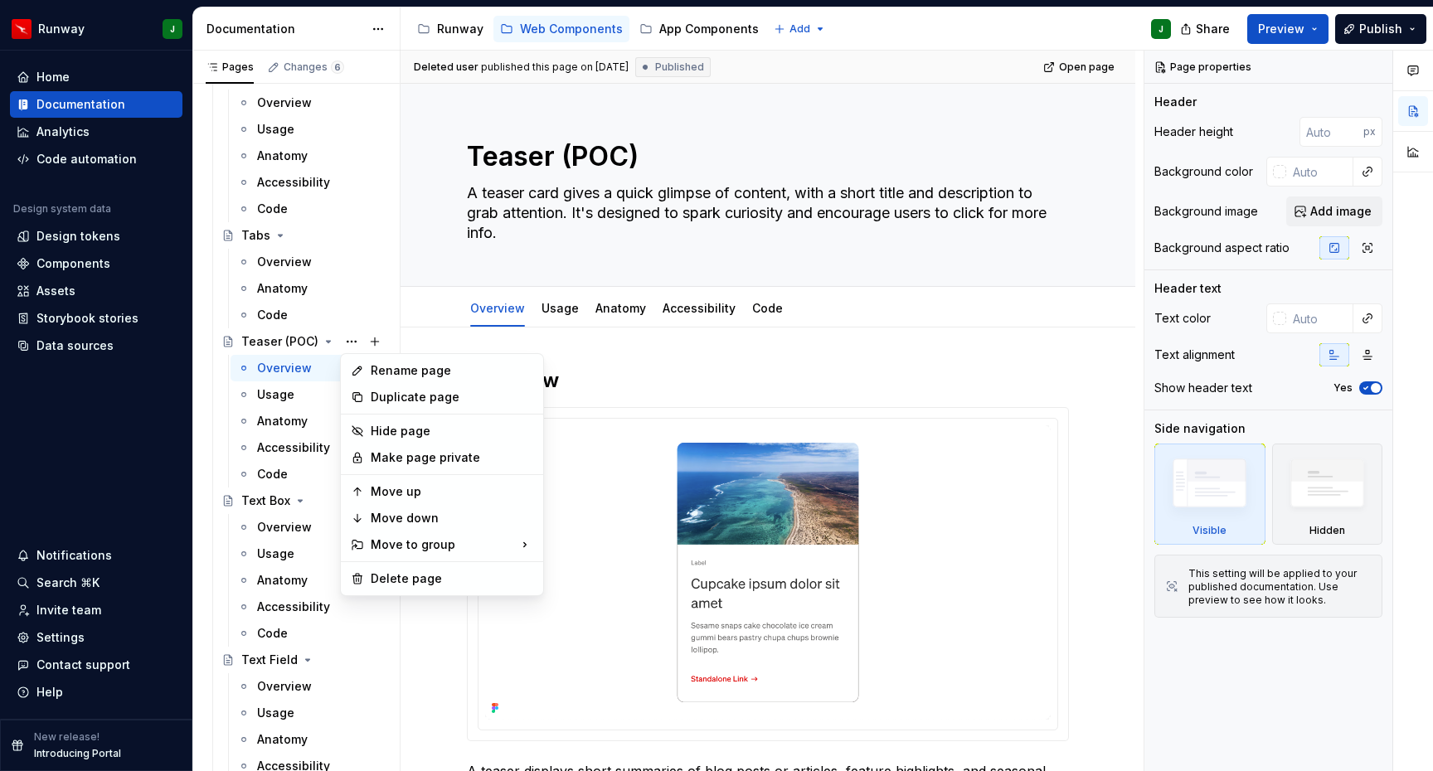
click at [1073, 360] on html "Runway J Home Documentation Analytics Code automation Design system data Design…" at bounding box center [716, 385] width 1433 height 771
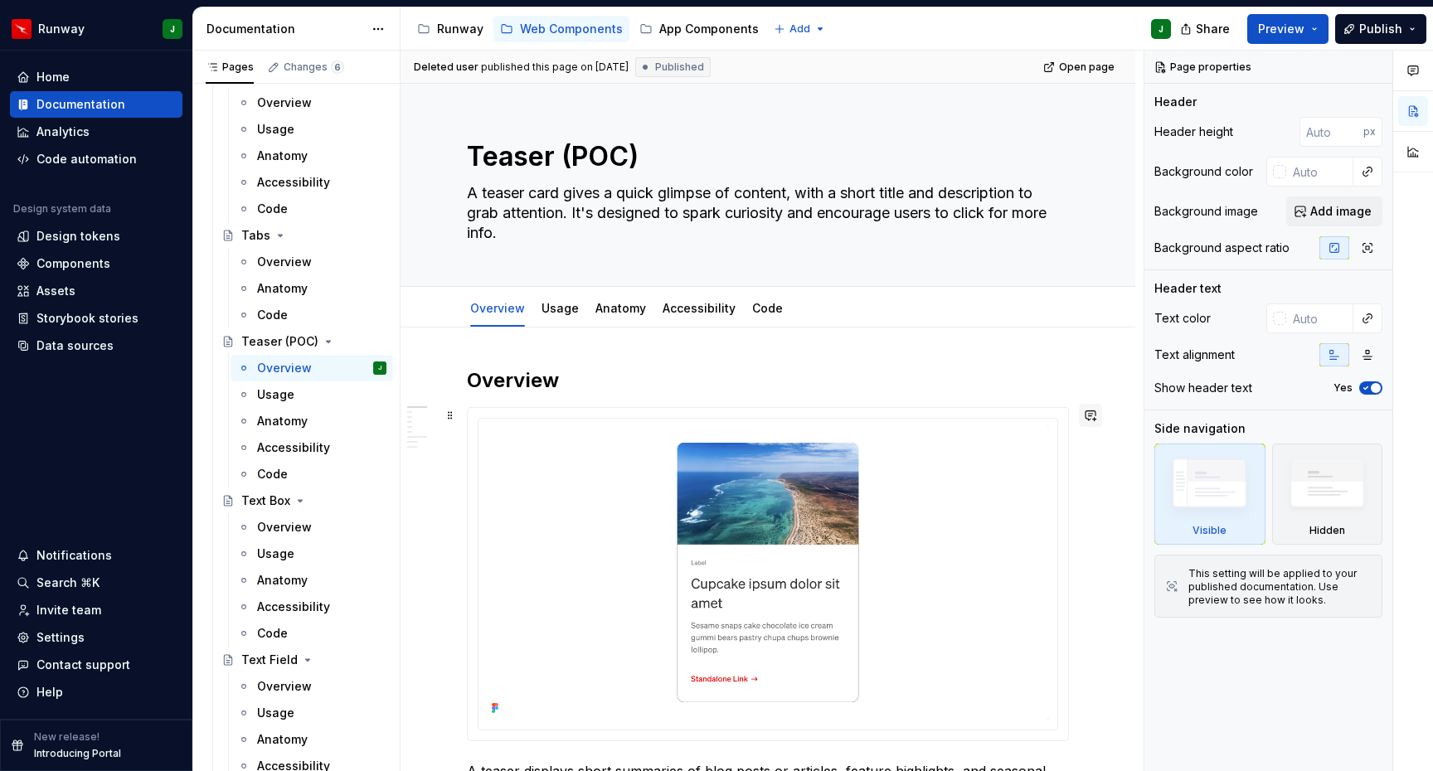
click at [1098, 426] on button "button" at bounding box center [1090, 415] width 23 height 23
click at [350, 339] on button "Page tree" at bounding box center [351, 341] width 23 height 23
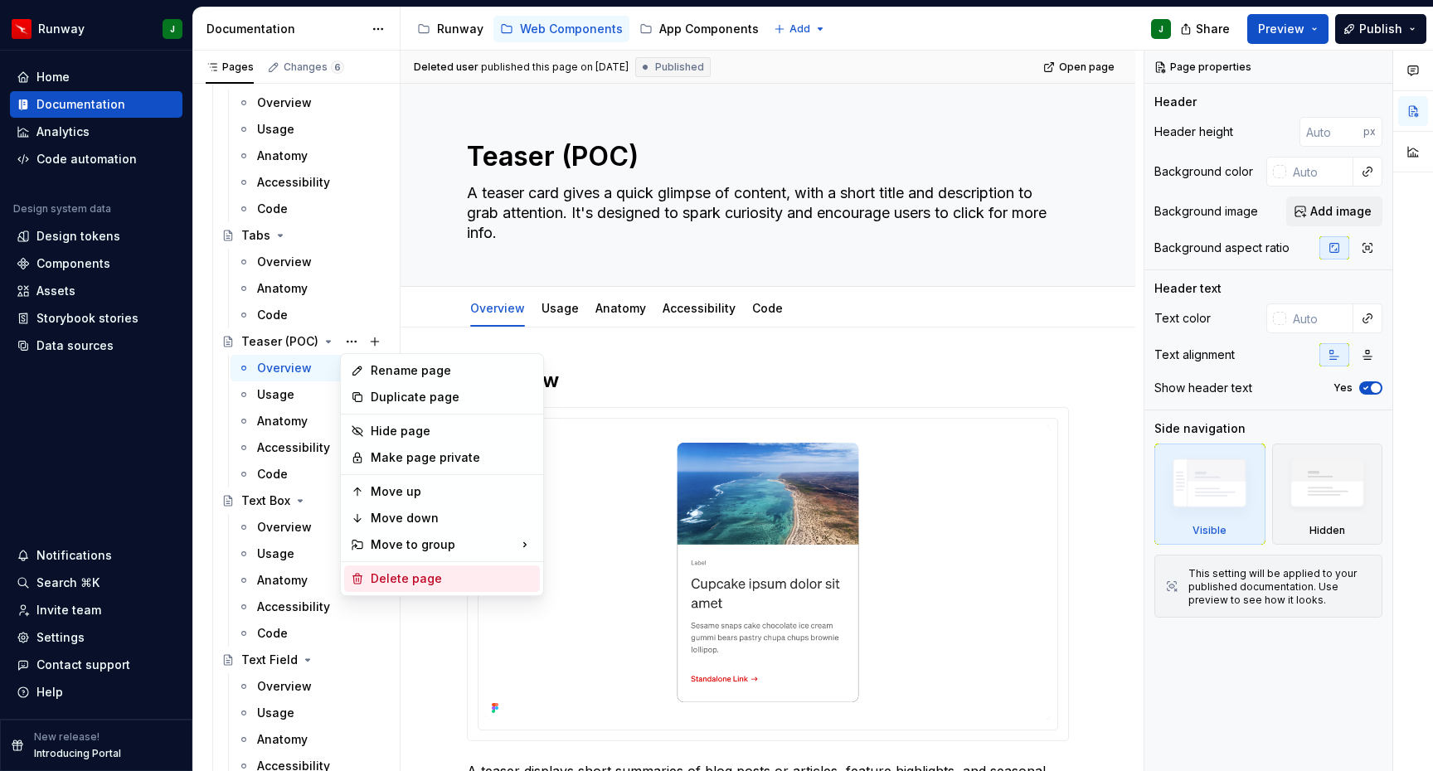
click at [395, 580] on div "Delete page" at bounding box center [452, 578] width 163 height 17
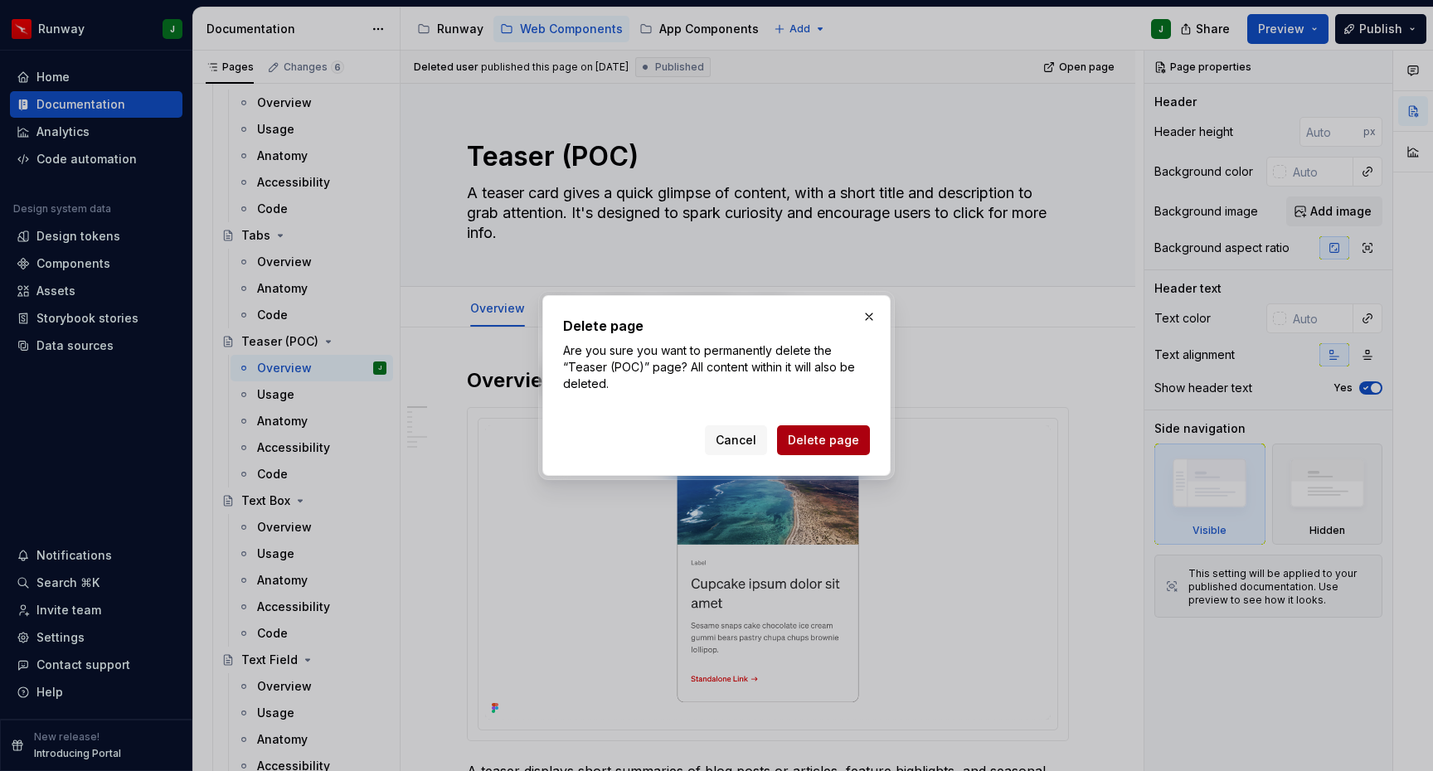
click at [832, 443] on span "Delete page" at bounding box center [823, 440] width 71 height 17
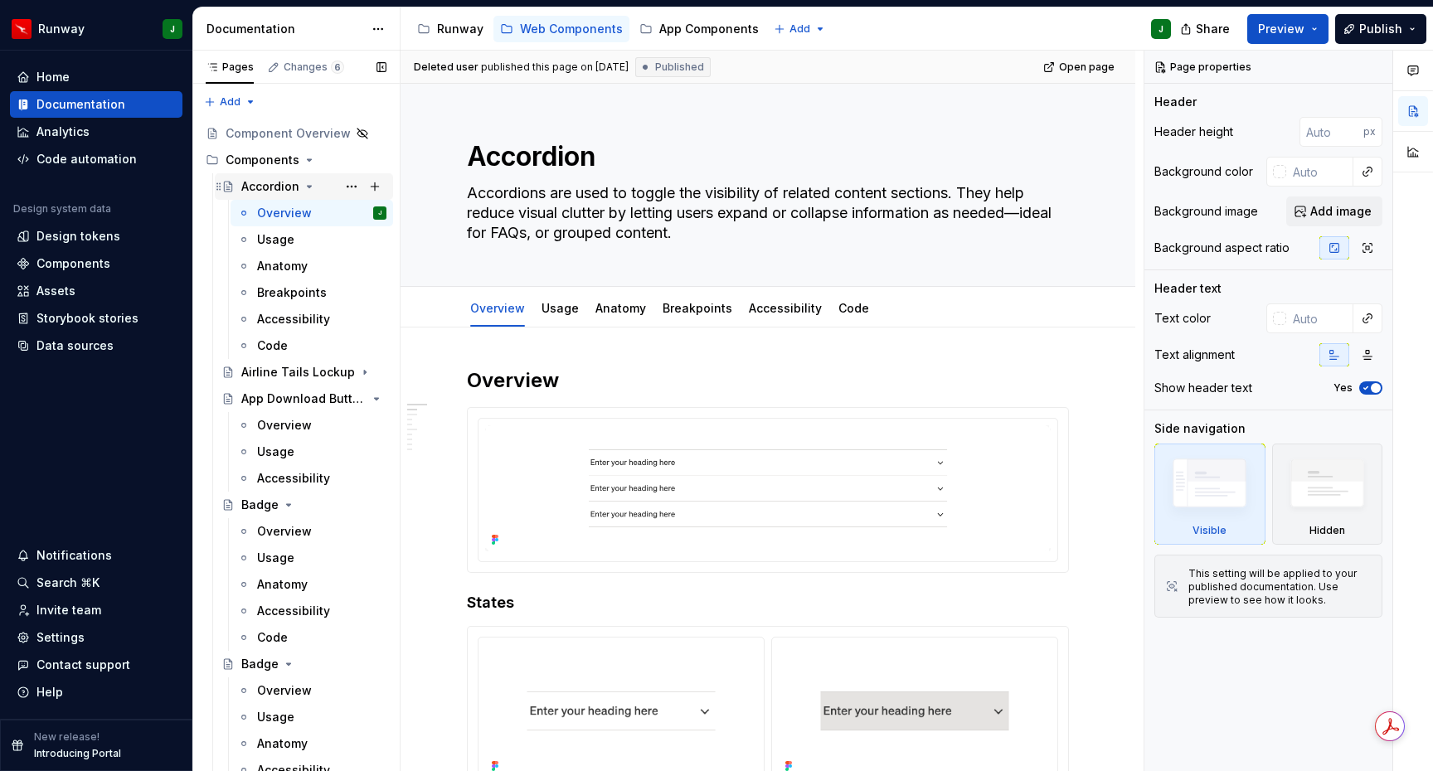
click at [277, 184] on div "Accordion" at bounding box center [270, 186] width 58 height 17
click at [604, 211] on textarea "Accordions are used to toggle the visibility of related content sections. They …" at bounding box center [765, 213] width 602 height 66
click at [633, 226] on textarea "Accordions are used to toggle the visibility of related content sections. They …" at bounding box center [765, 213] width 602 height 66
paste textarea ". This makes them ideal for FAQs"
type textarea "*"
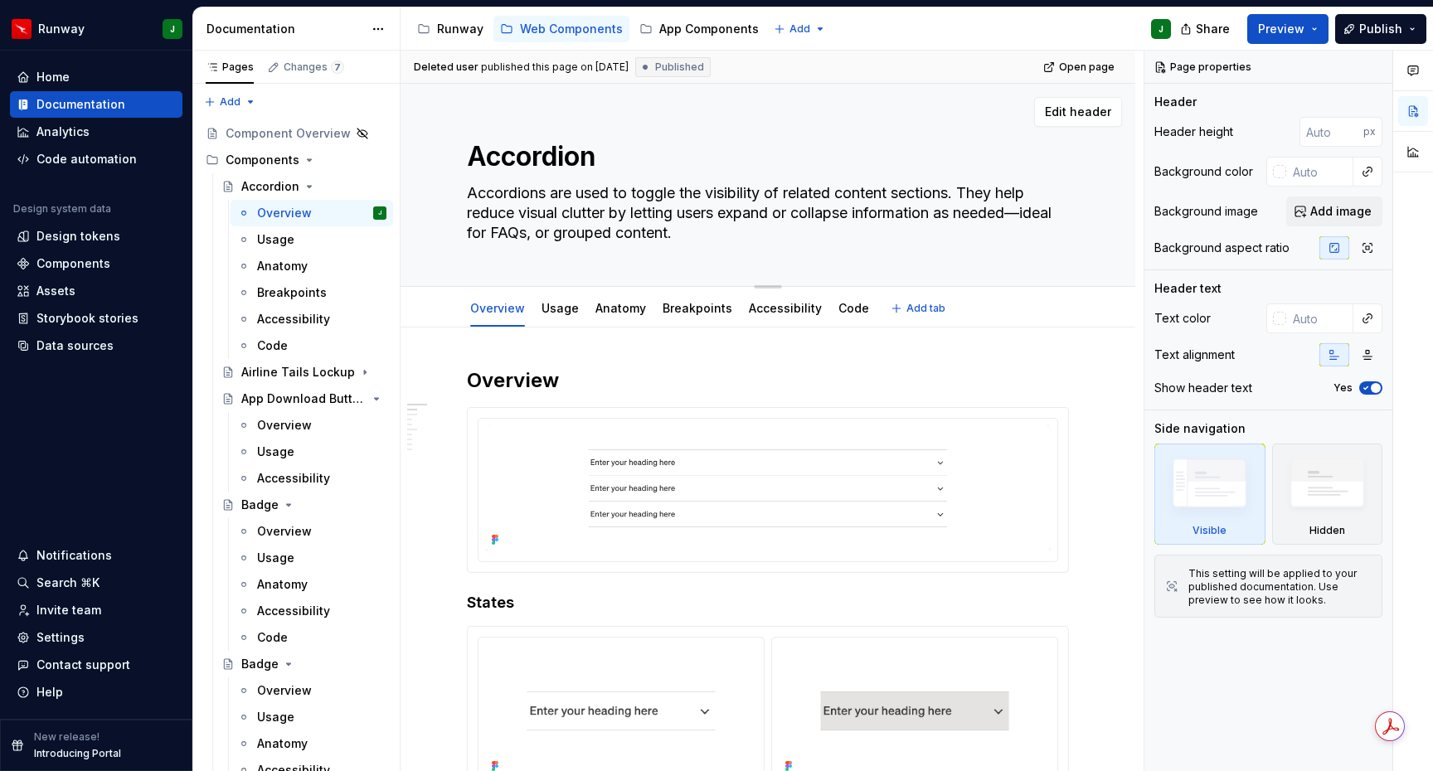
type textarea "Accordions are used to toggle the visibility of related content sections. They …"
type textarea "*"
type textarea "Accordions are used to toggle the visibility of related content sections. They …"
paste textarea ". This makes them ideal for FAQs"
type textarea "*"
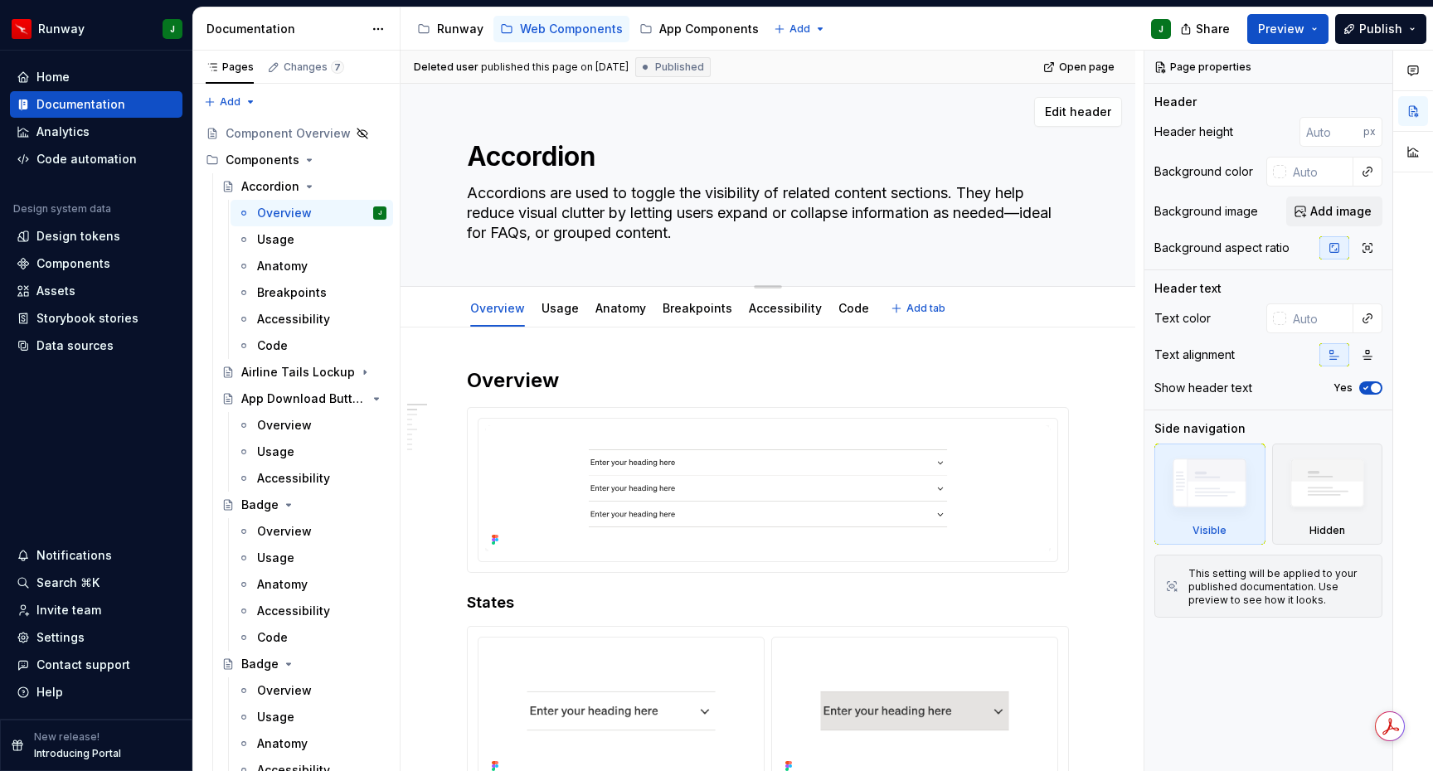
type textarea "Accordions are used to toggle the visibility of related content sections. They …"
click at [857, 241] on textarea "Accordions are used to toggle the visibility of related content sections. They …" at bounding box center [765, 213] width 602 height 66
type textarea "*"
type textarea "Accordions are used to toggle the visibility of related content sections. They …"
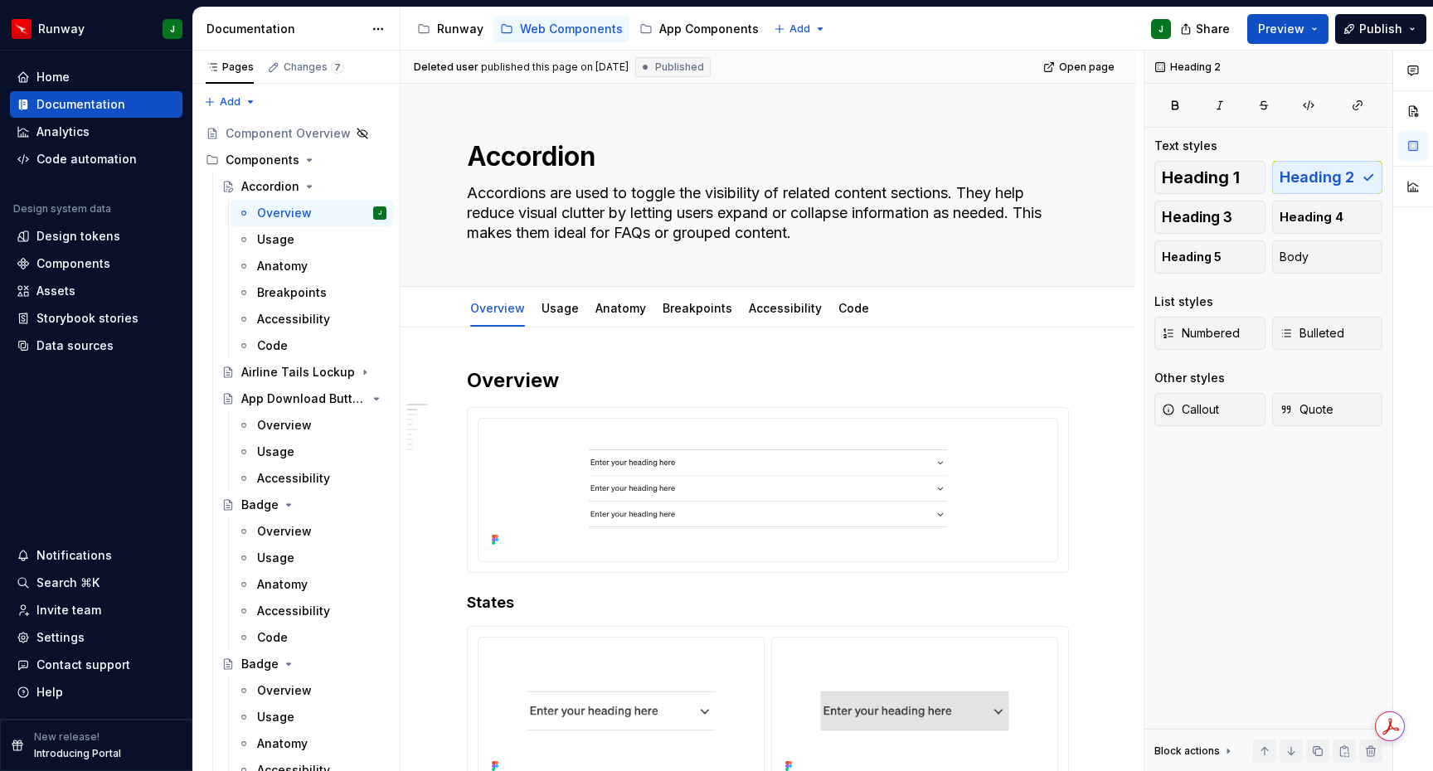
type textarea "*"
